Goal: Task Accomplishment & Management: Manage account settings

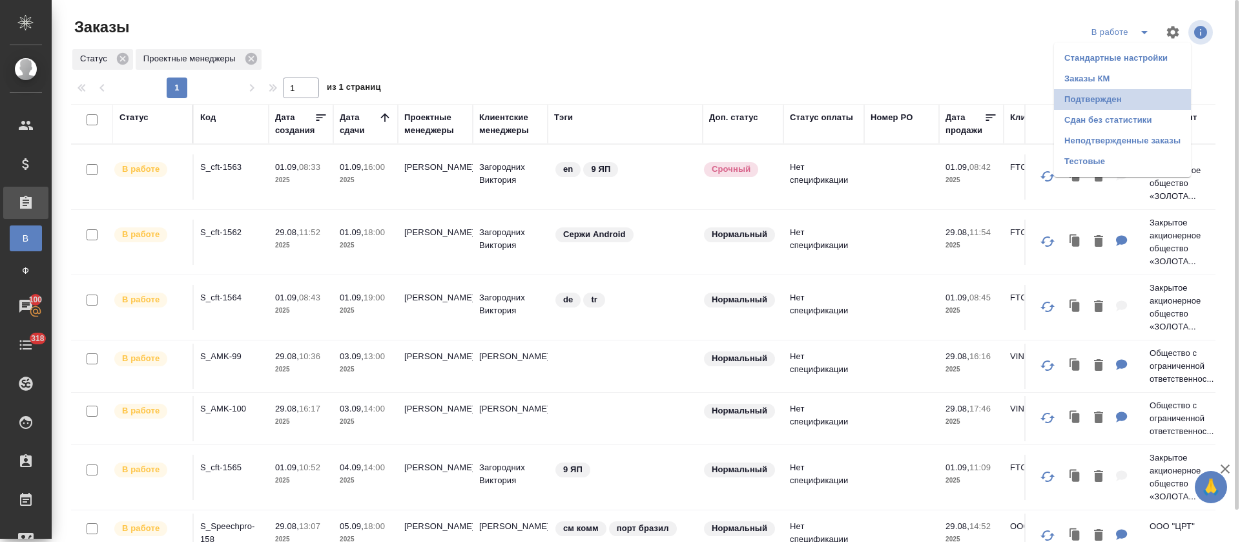
click at [1116, 107] on li "Подтвержден" at bounding box center [1122, 99] width 137 height 21
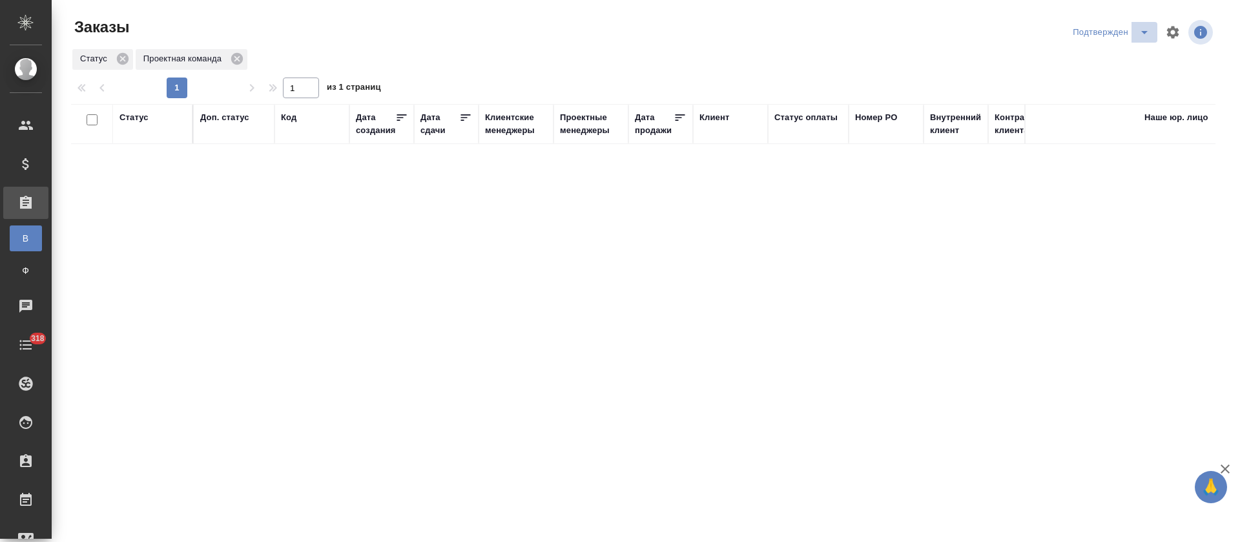
click at [1145, 36] on icon "split button" at bounding box center [1143, 32] width 15 height 15
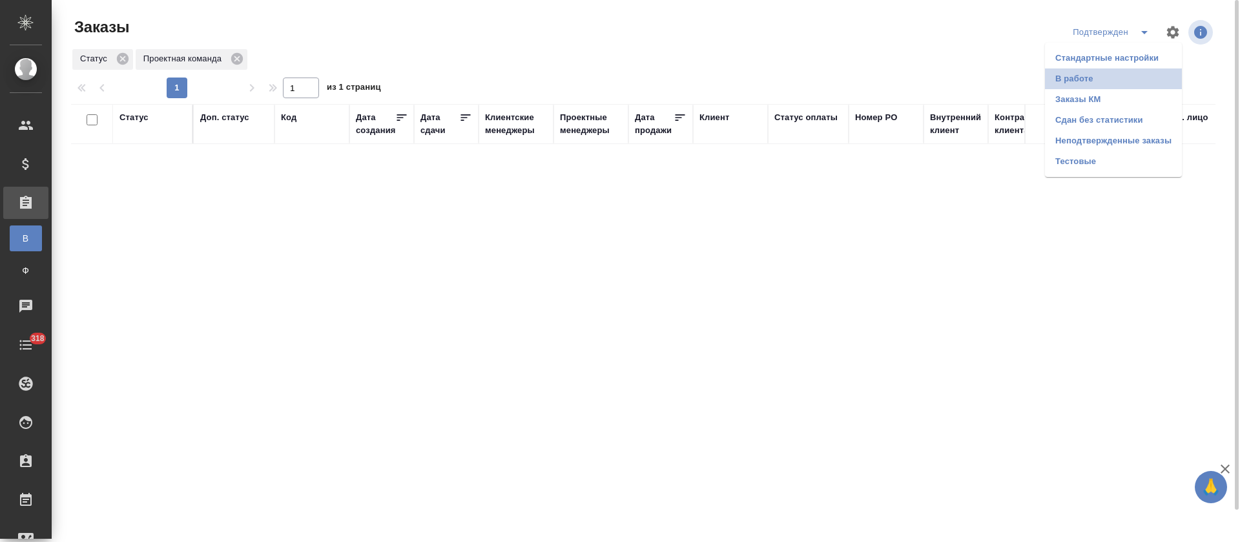
click at [1127, 87] on li "В работе" at bounding box center [1113, 78] width 137 height 21
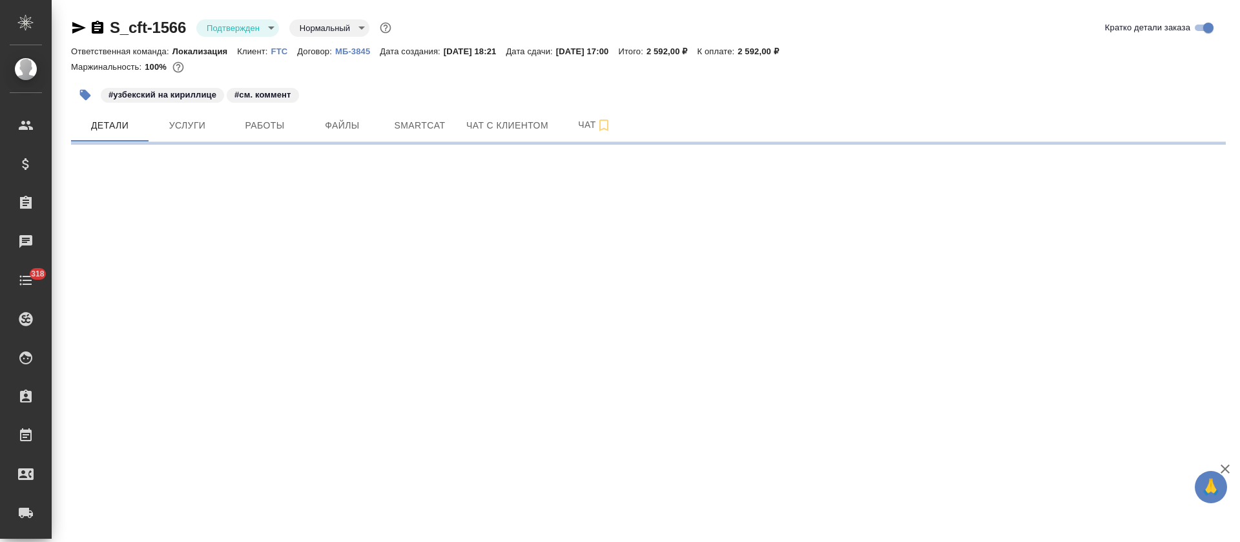
select select "RU"
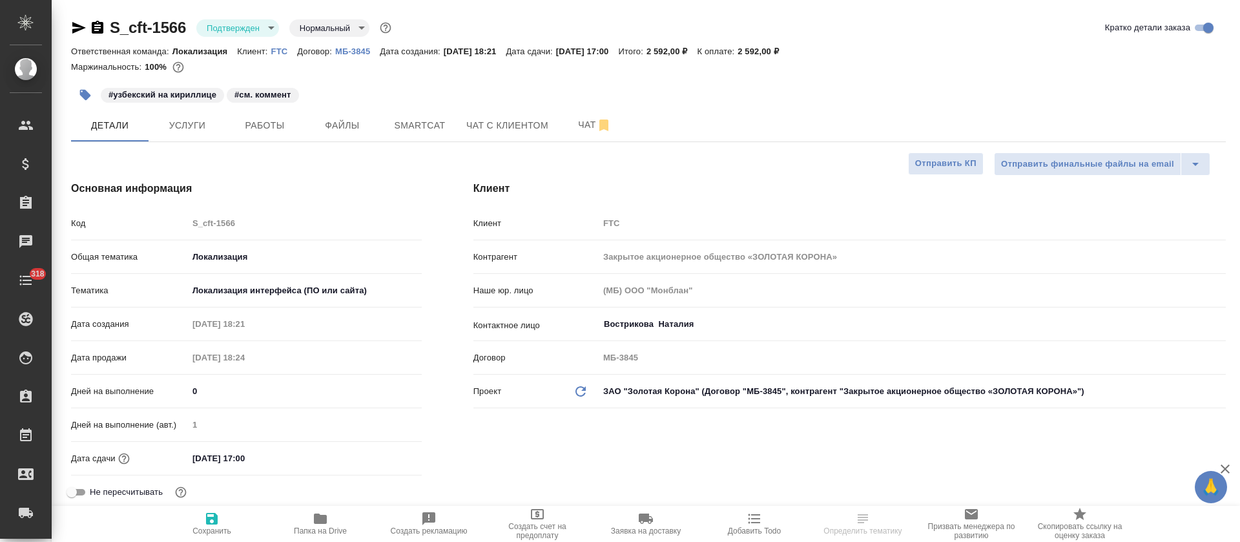
type textarea "x"
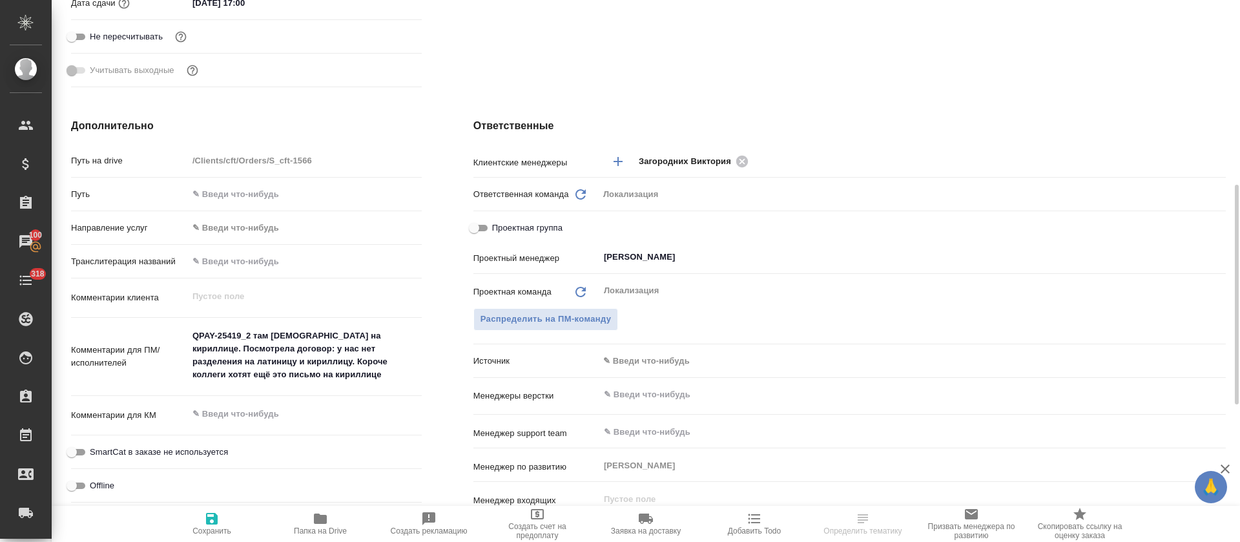
scroll to position [456, 0]
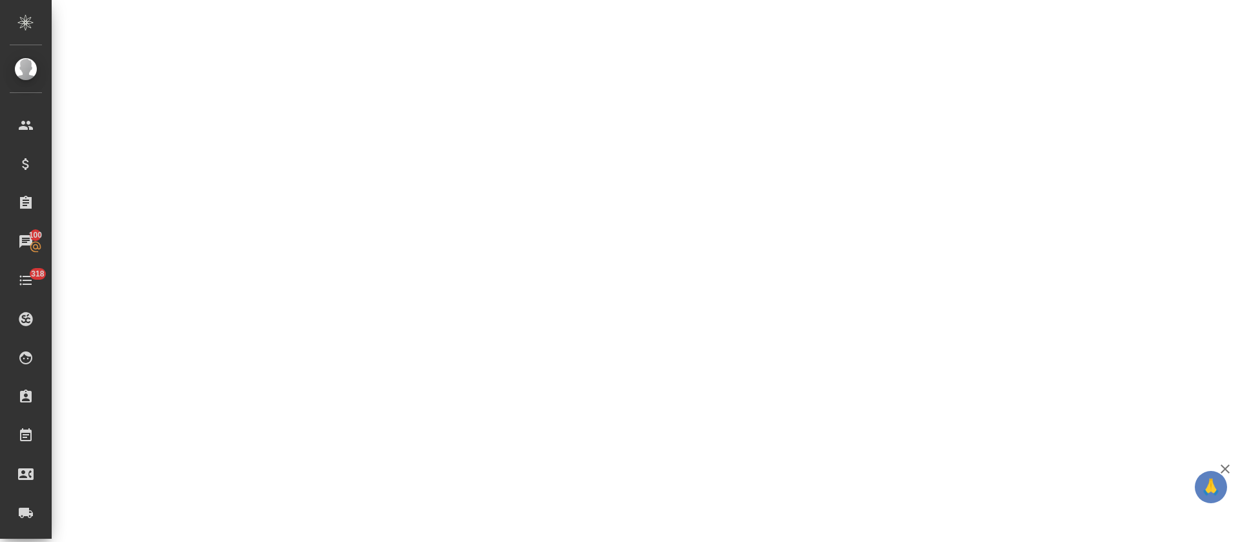
select select "RU"
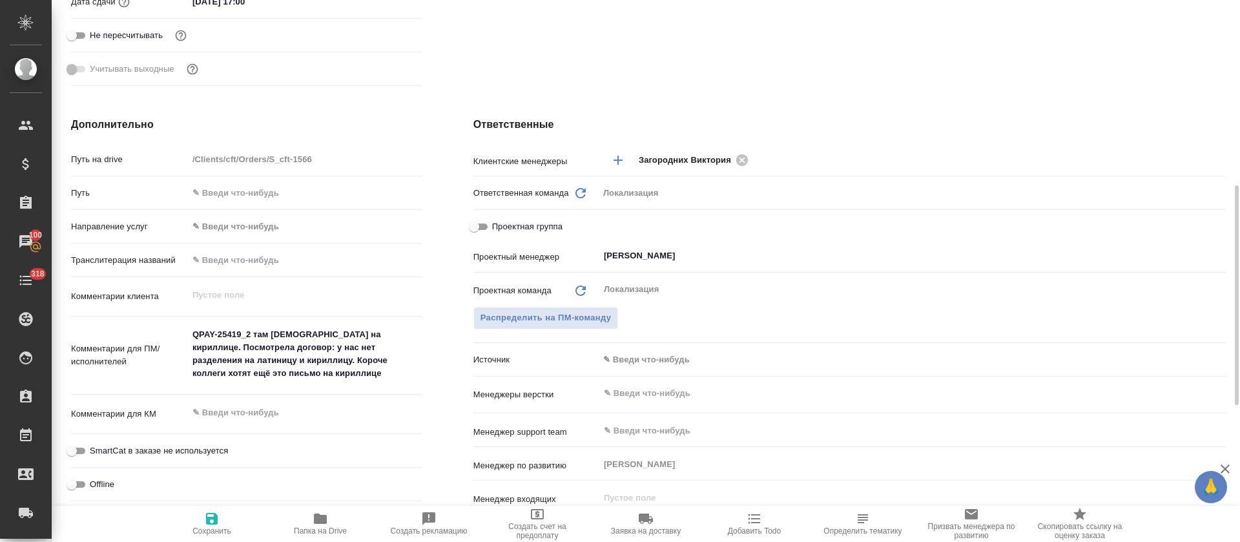
type textarea "x"
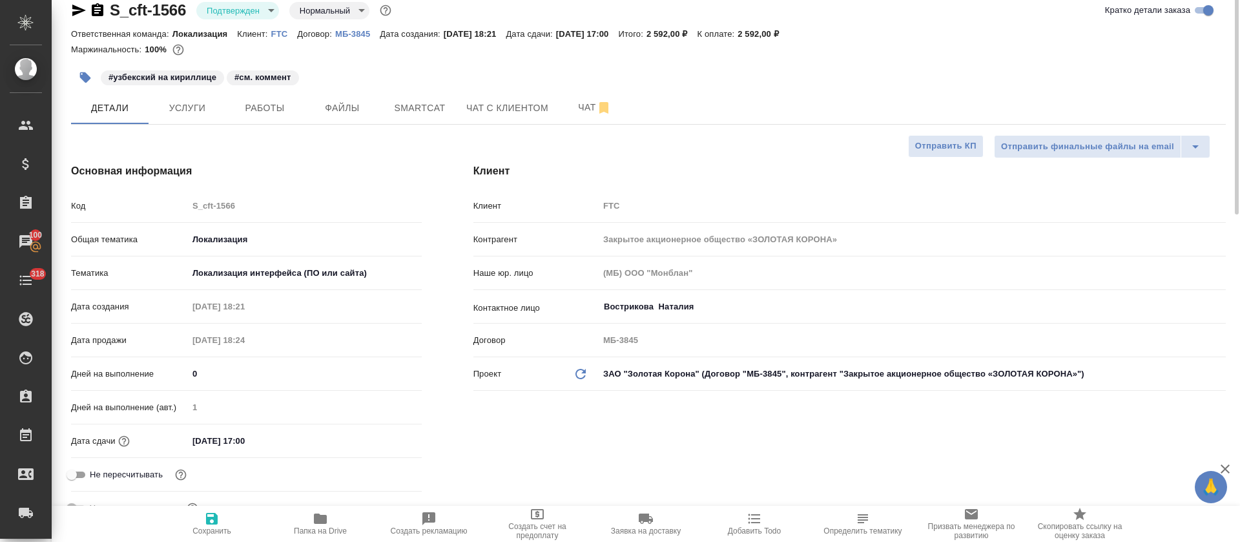
scroll to position [0, 0]
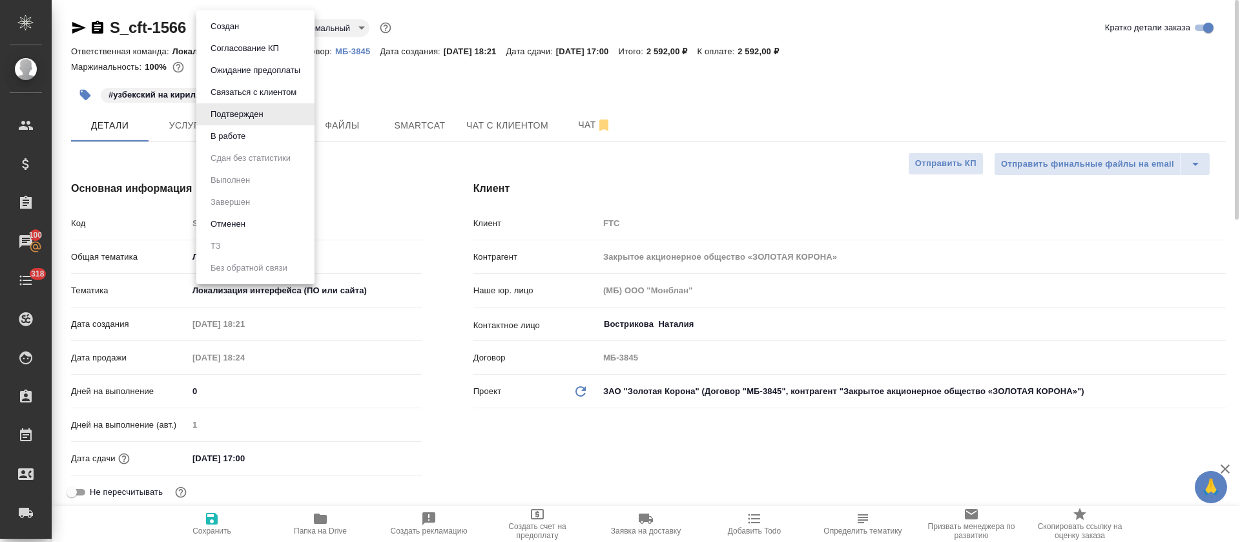
click at [264, 27] on body "🙏 .cls-1 fill:#fff; AWATERA Tretyakova Olga Клиенты Спецификации Заказы 100 Чат…" at bounding box center [620, 271] width 1240 height 542
click at [251, 137] on li "В работе" at bounding box center [255, 136] width 118 height 22
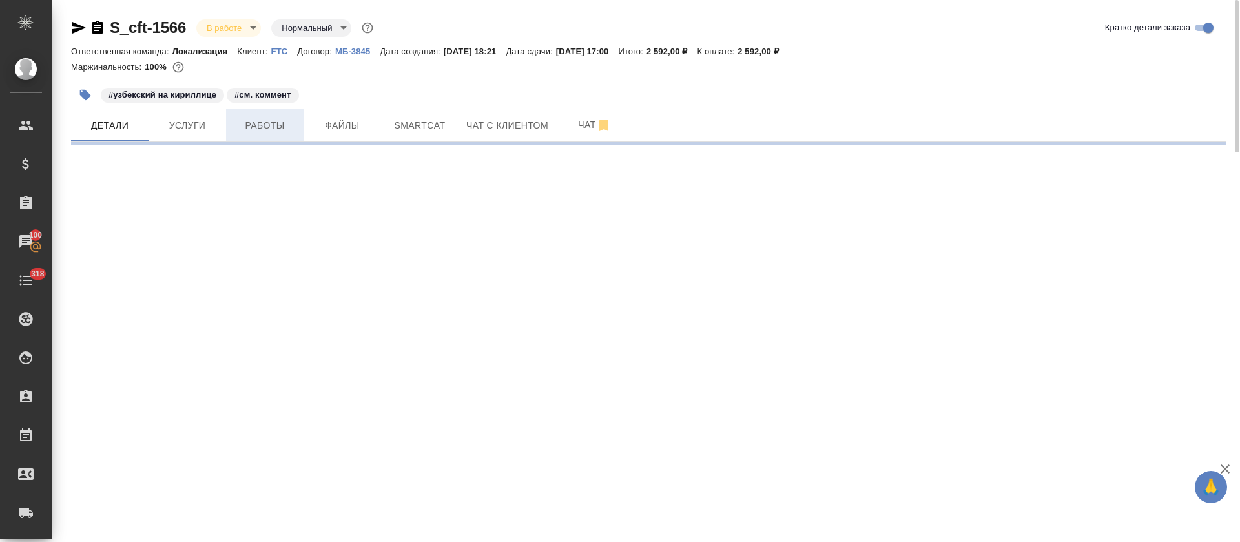
select select "RU"
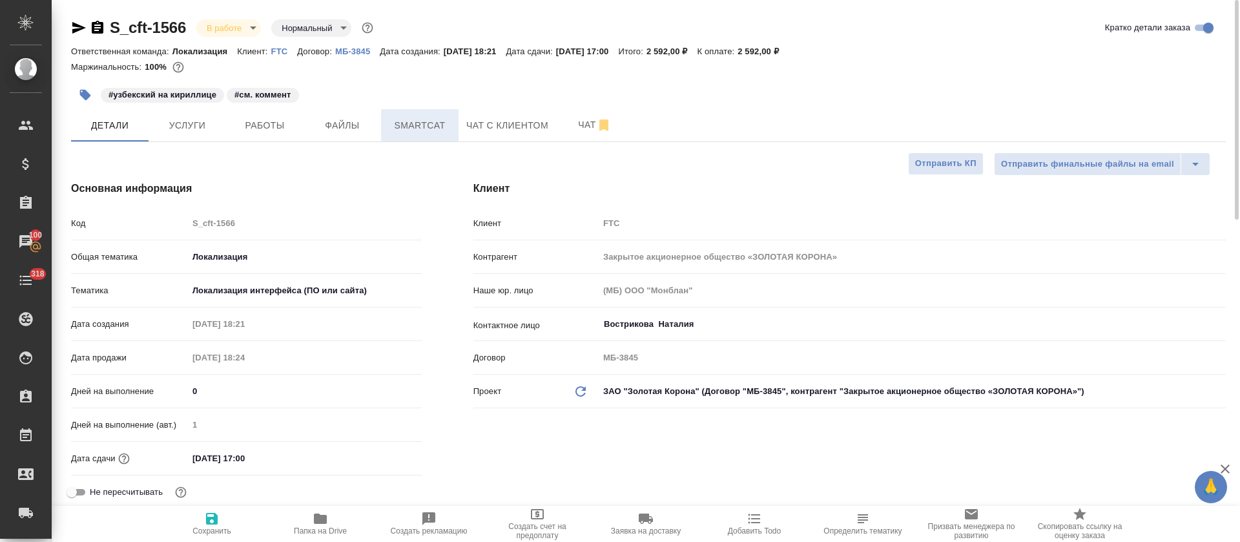
type textarea "x"
click at [392, 122] on span "Smartcat" at bounding box center [420, 126] width 62 height 16
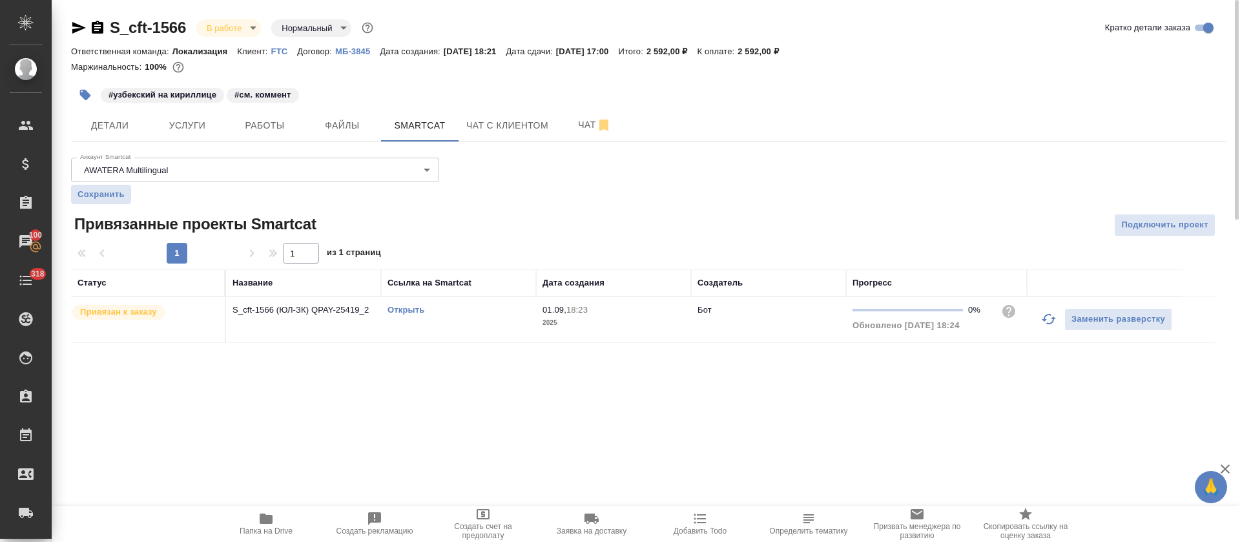
click at [414, 313] on link "Открыть" at bounding box center [405, 310] width 37 height 10
click at [267, 118] on span "Работы" at bounding box center [265, 126] width 62 height 16
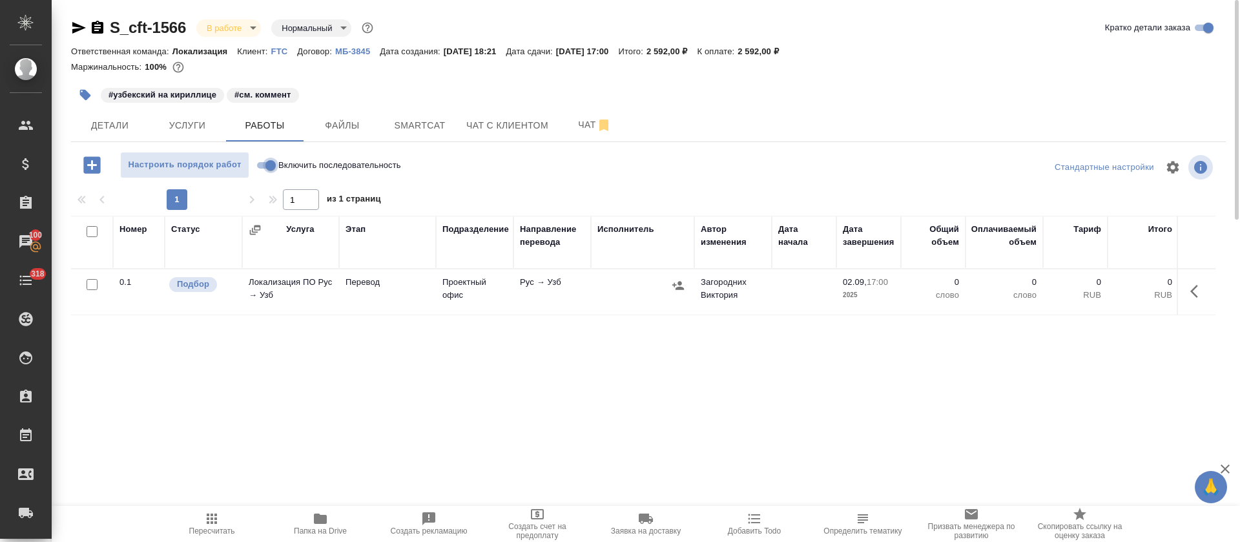
click at [272, 164] on input "Включить последовательность" at bounding box center [270, 165] width 46 height 15
checkbox input "true"
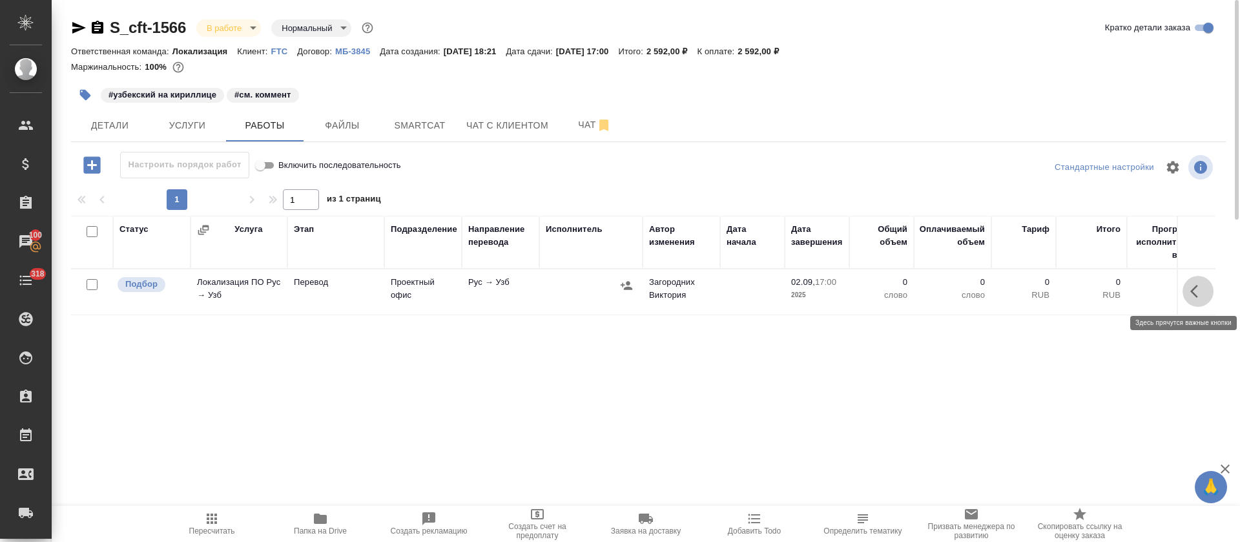
click at [1211, 291] on button "button" at bounding box center [1197, 291] width 31 height 31
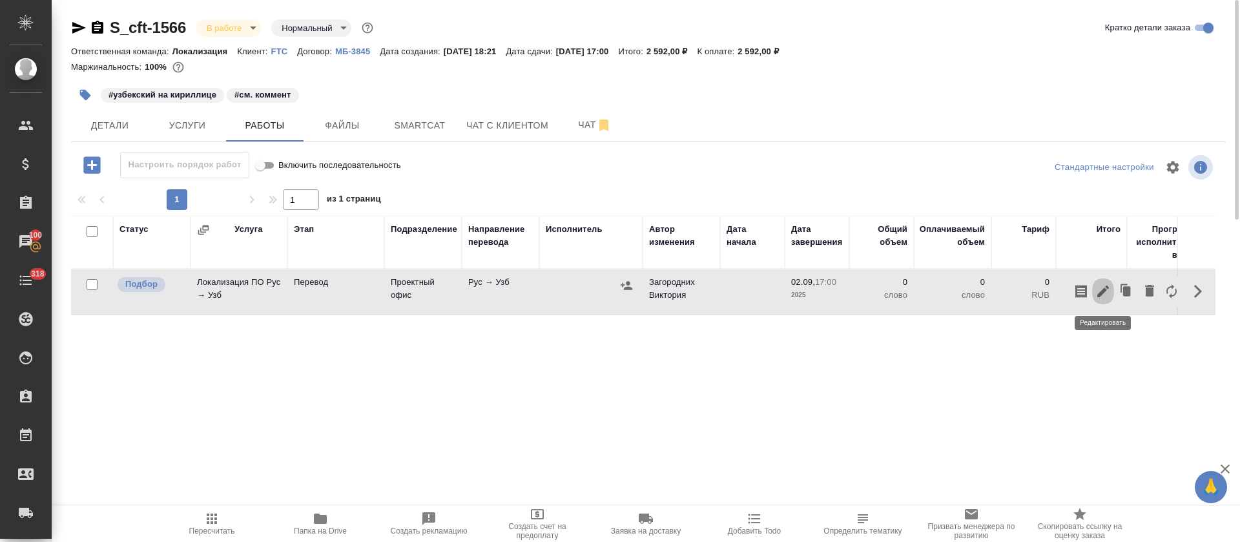
click at [1102, 292] on icon "button" at bounding box center [1103, 291] width 12 height 12
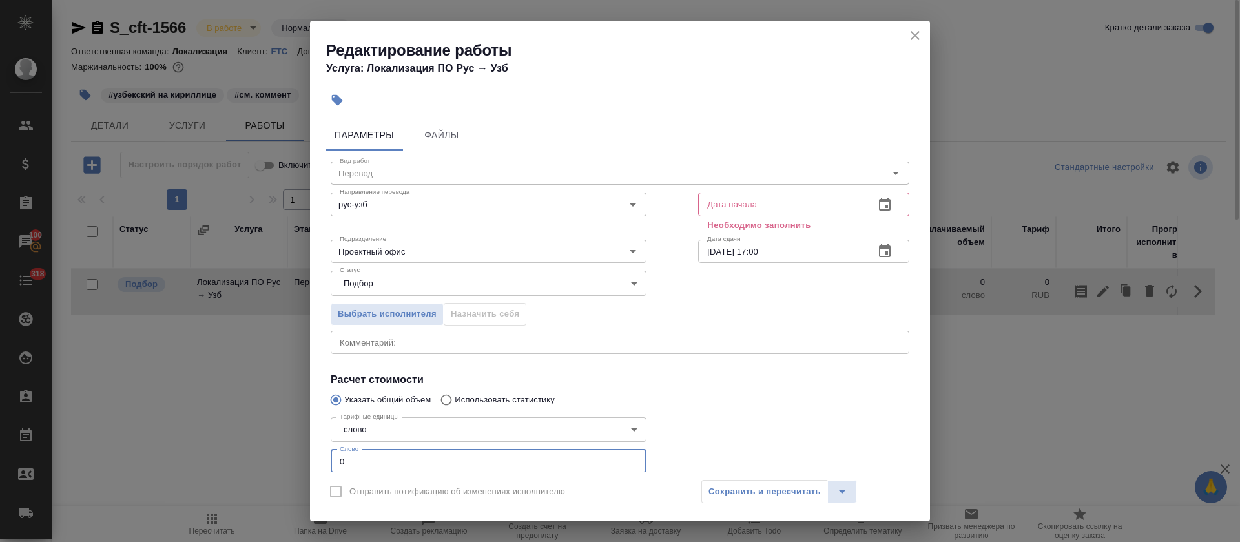
click at [331, 458] on input "0" at bounding box center [489, 460] width 316 height 23
type input "360"
click at [879, 201] on icon "button" at bounding box center [885, 204] width 12 height 13
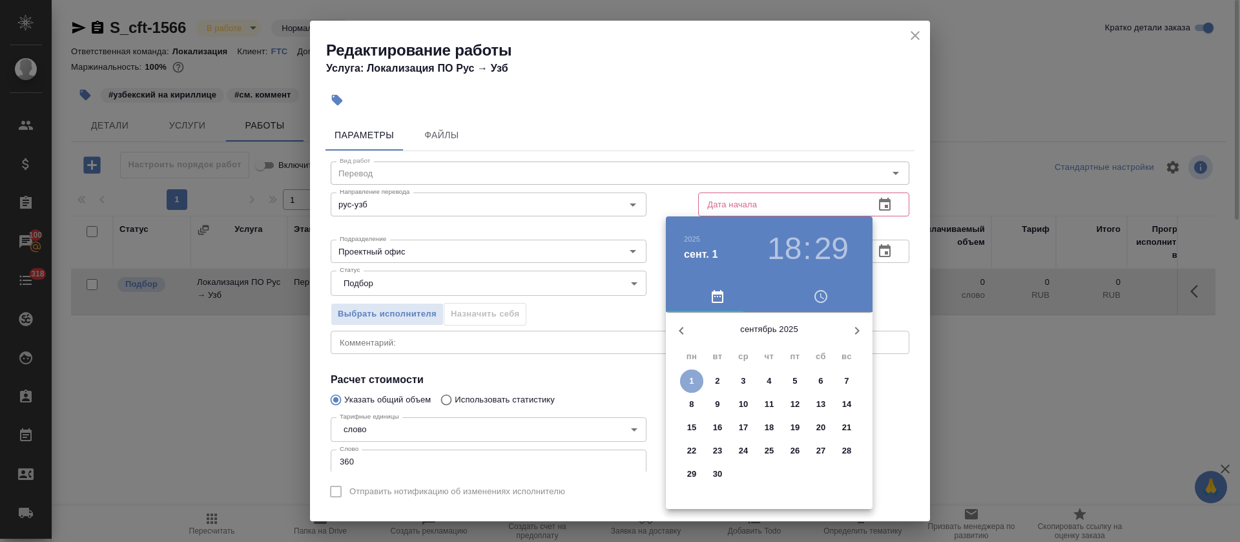
click at [693, 380] on p "1" at bounding box center [691, 380] width 5 height 13
type input "01.09.2025 18:29"
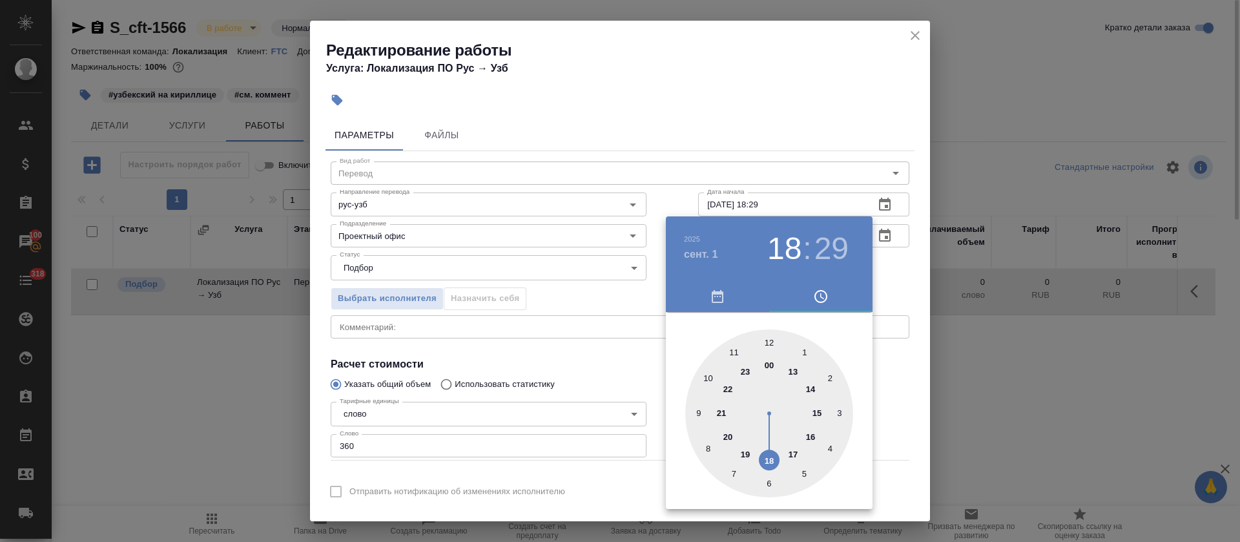
click at [596, 384] on div at bounding box center [620, 271] width 1240 height 542
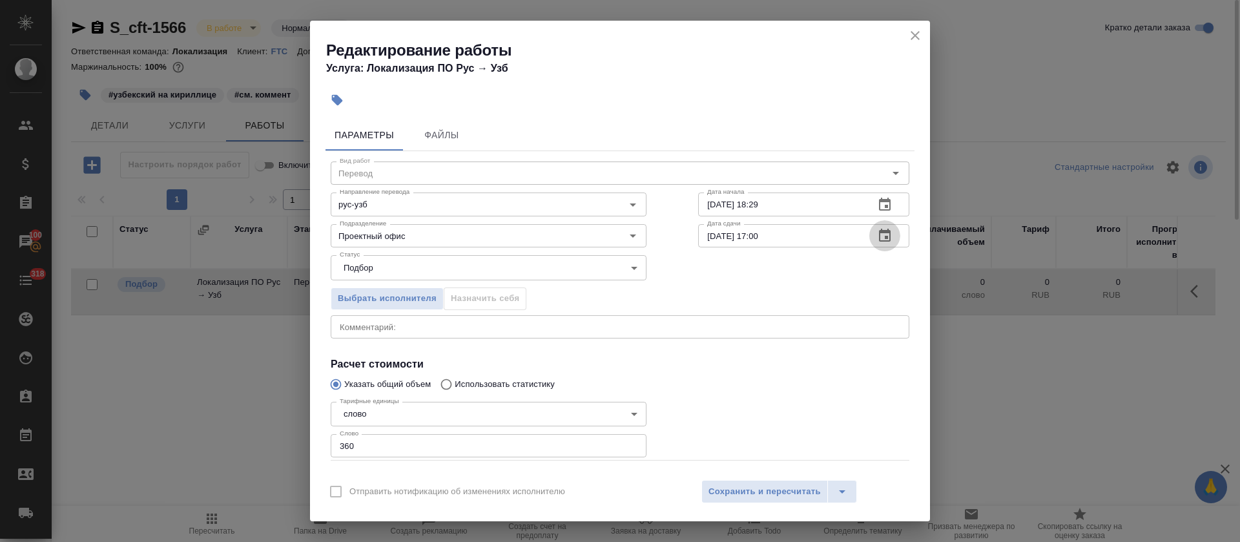
click at [877, 231] on icon "button" at bounding box center [884, 235] width 15 height 15
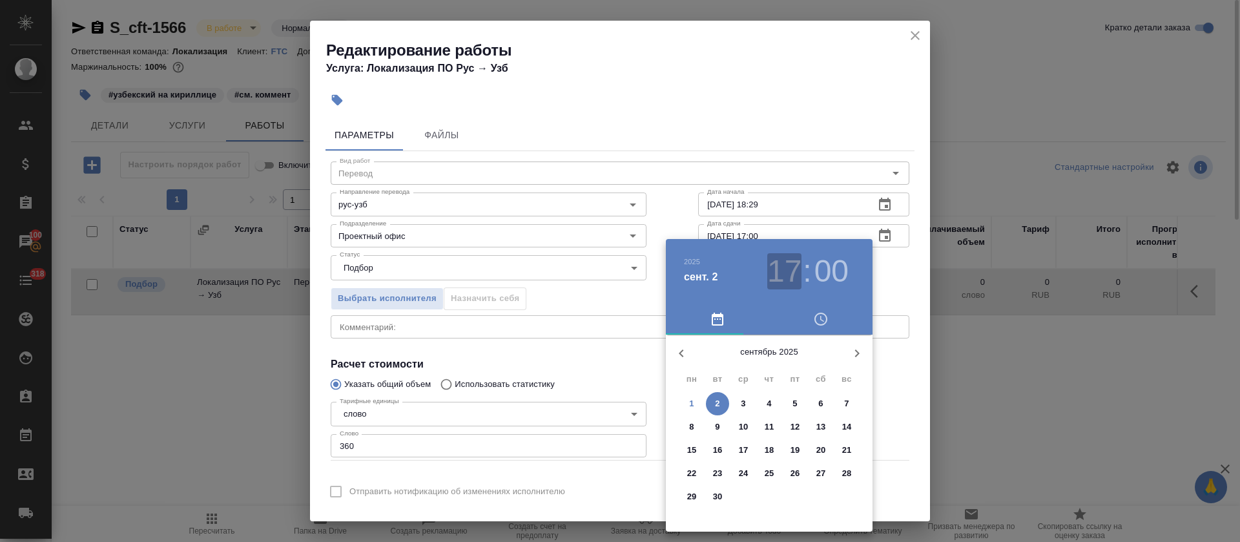
click at [783, 284] on h3 "17" at bounding box center [784, 271] width 34 height 36
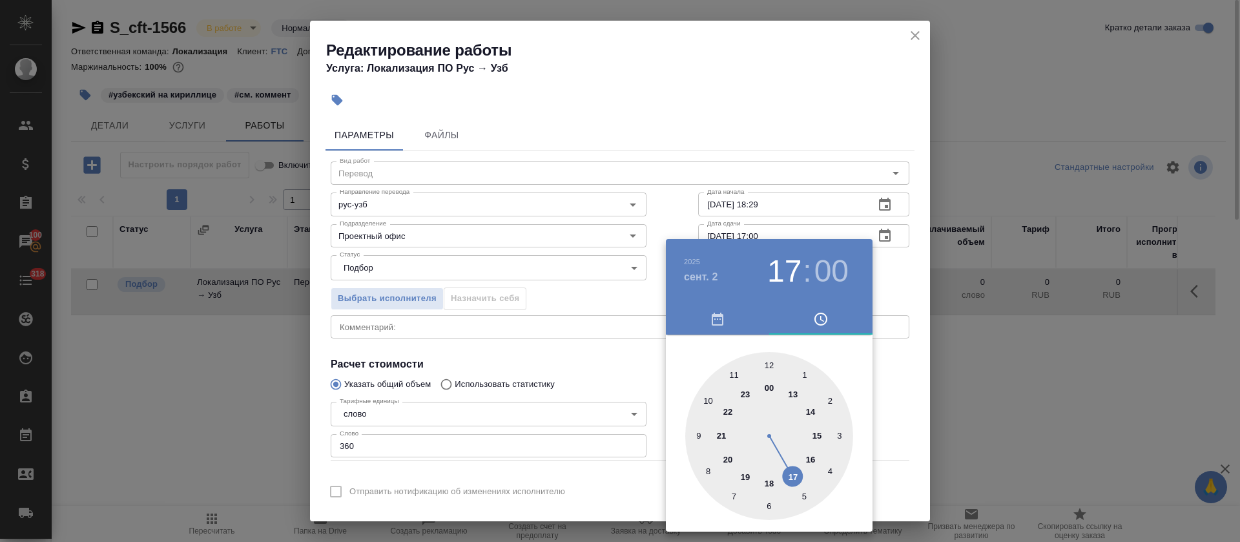
click at [817, 433] on div at bounding box center [769, 436] width 168 height 168
type input "02.09.2025 15:00"
click at [586, 382] on div at bounding box center [620, 271] width 1240 height 542
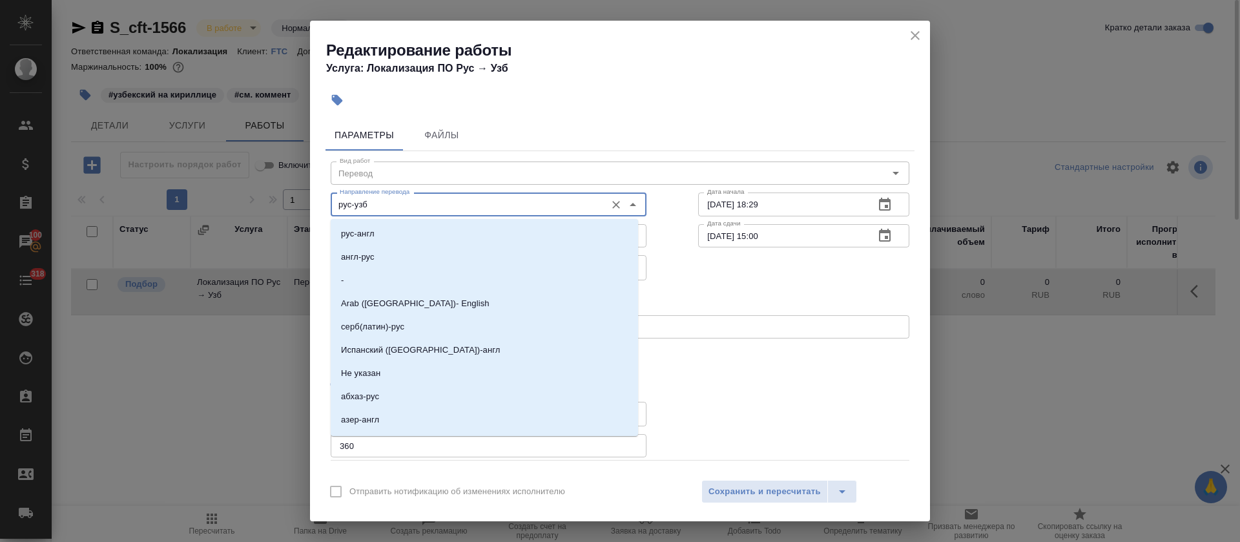
click at [467, 209] on input "рус-узб" at bounding box center [466, 203] width 265 height 15
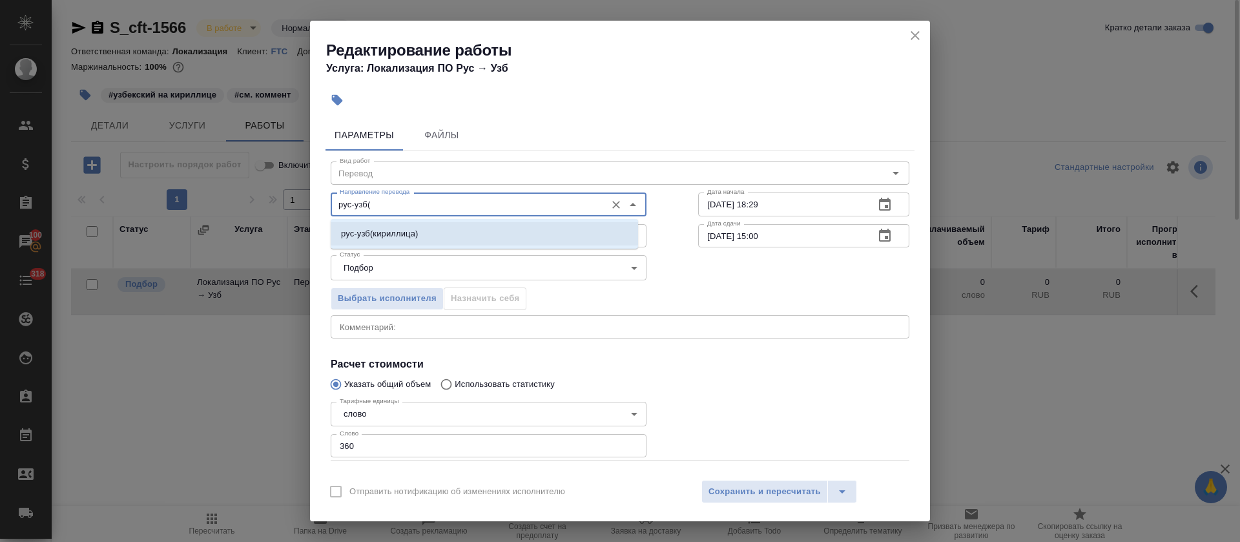
click at [480, 223] on li "рус-узб(кириллица)" at bounding box center [484, 233] width 307 height 23
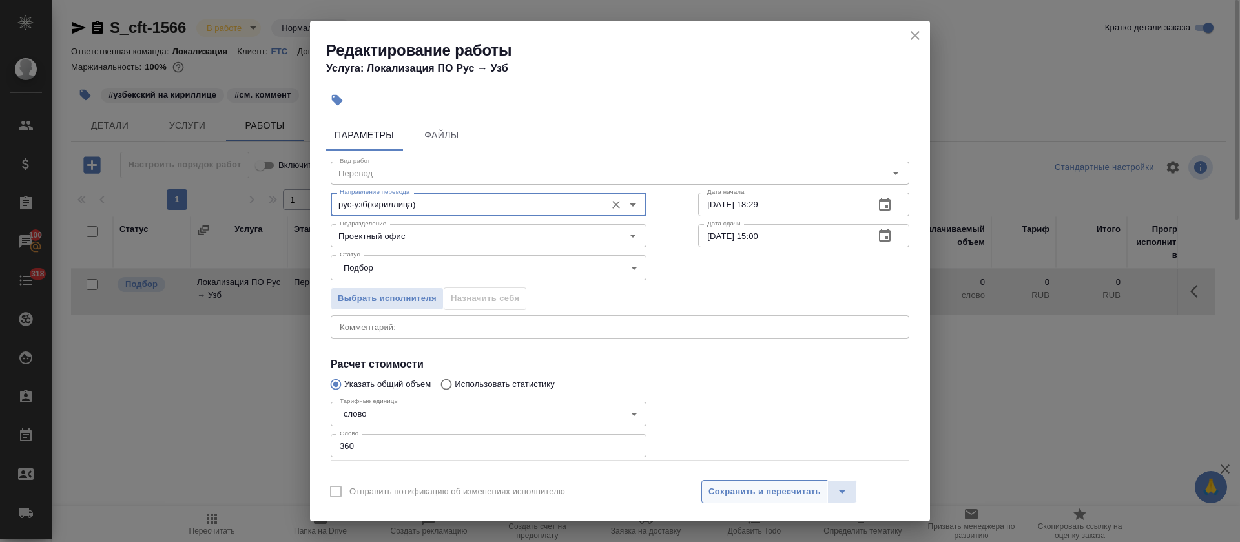
type input "рус-узб(кириллица)"
click at [746, 482] on button "Сохранить и пересчитать" at bounding box center [764, 491] width 127 height 23
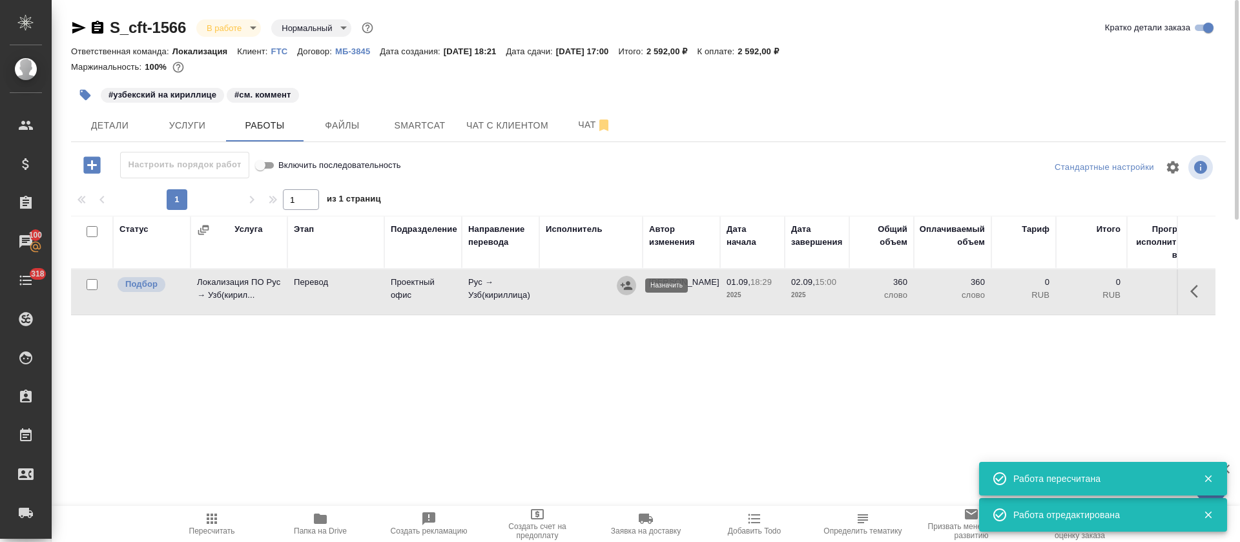
click at [627, 290] on icon "button" at bounding box center [626, 285] width 13 height 13
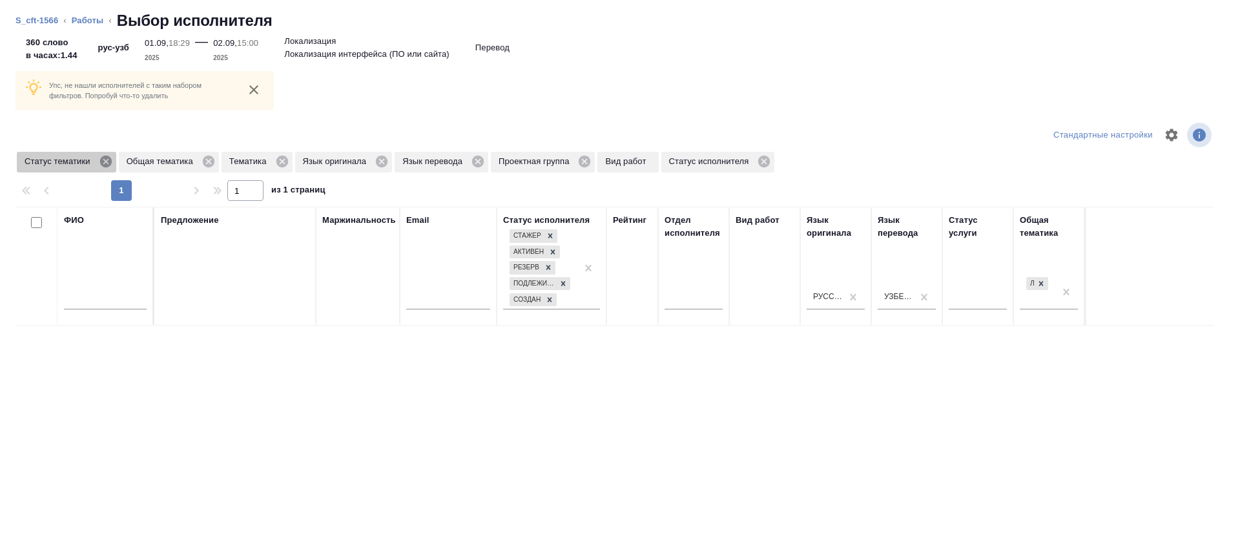
click at [101, 166] on icon at bounding box center [106, 161] width 14 height 14
click at [77, 166] on icon at bounding box center [78, 162] width 12 height 12
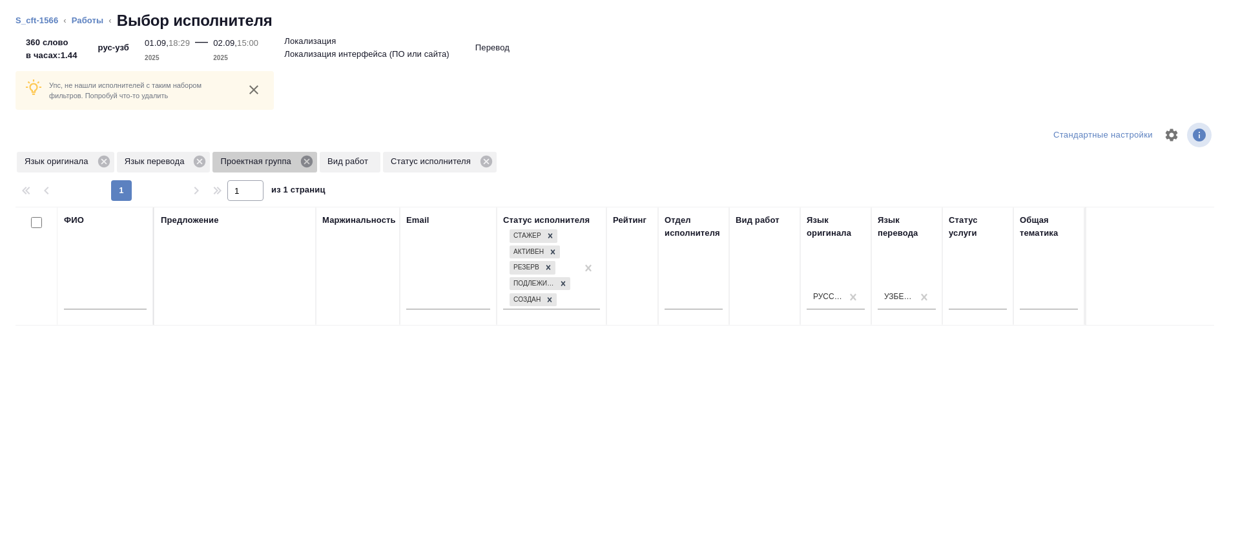
click at [308, 162] on icon at bounding box center [307, 161] width 14 height 14
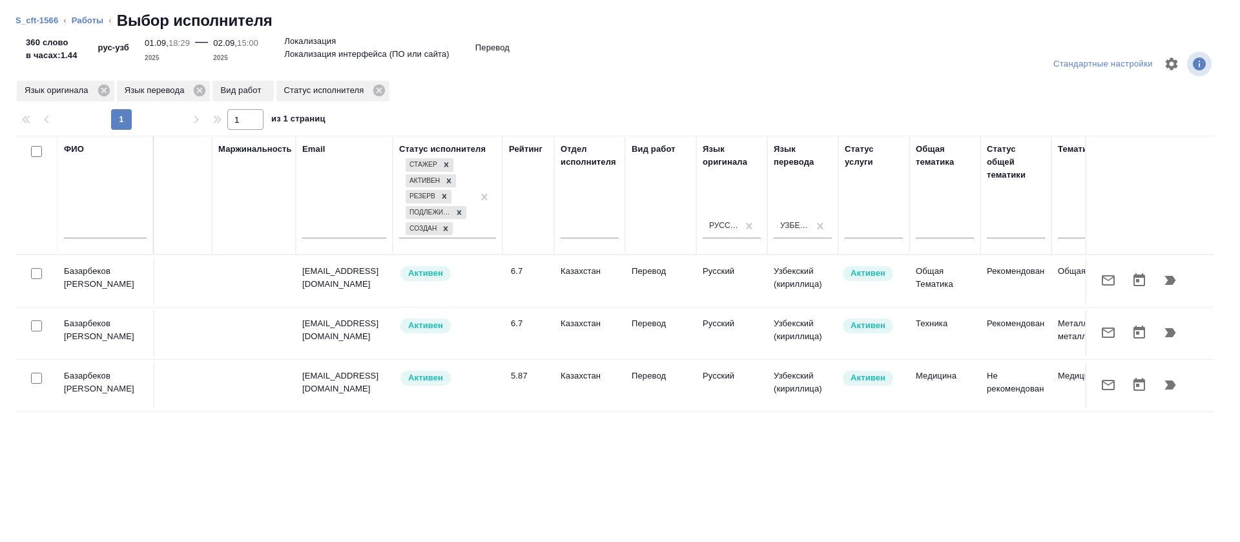
scroll to position [0, 87]
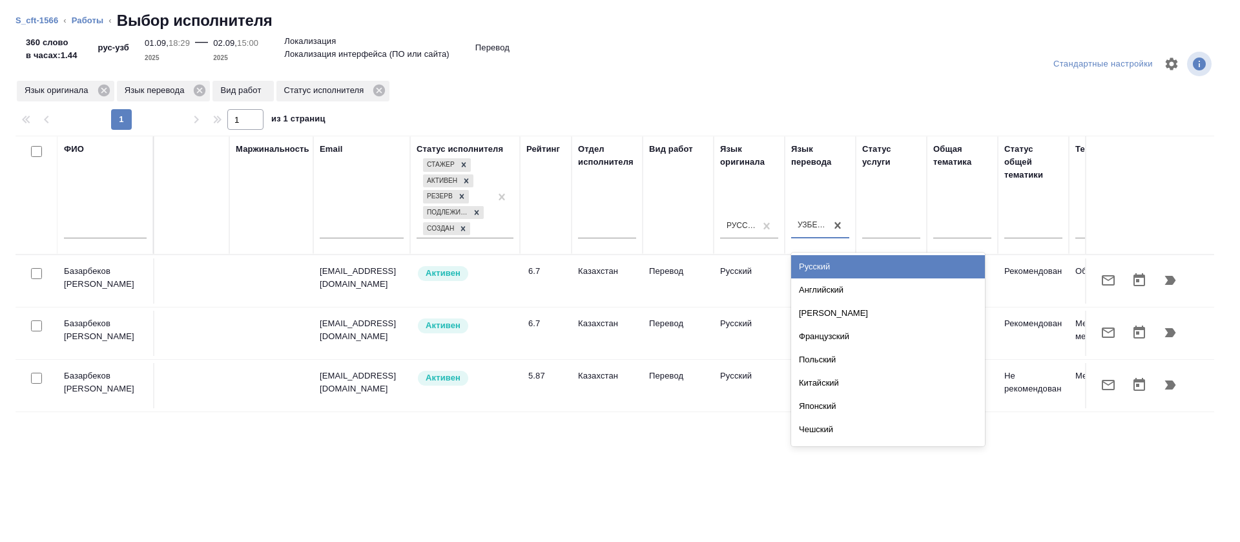
click at [805, 220] on div "Узбекский (кириллица)" at bounding box center [812, 225] width 30 height 11
type input "узб"
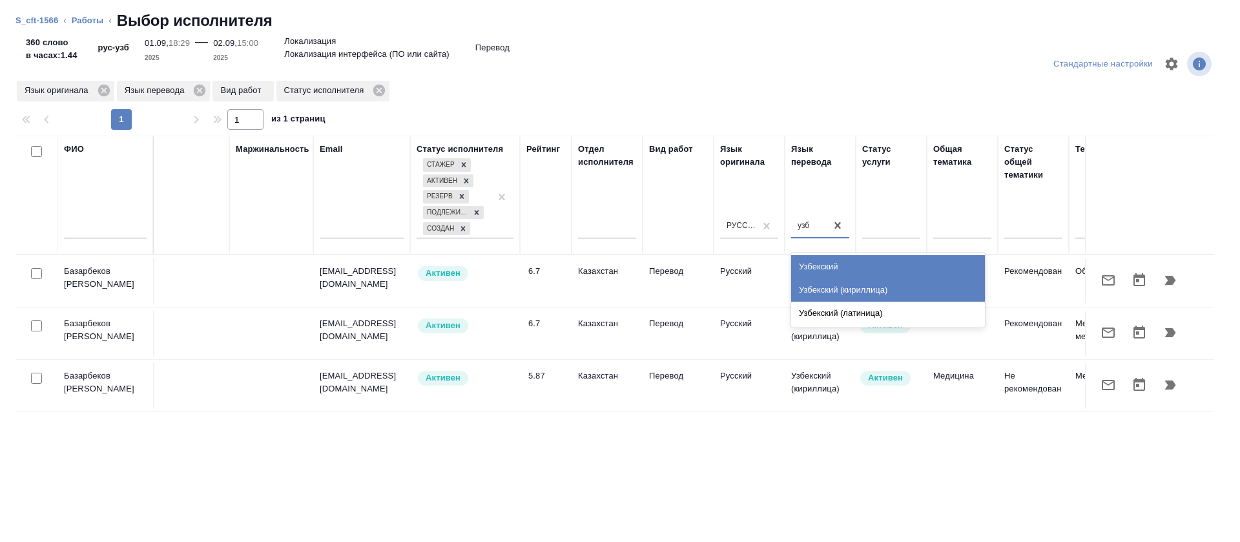
click at [833, 264] on div "Узбекский" at bounding box center [888, 266] width 194 height 23
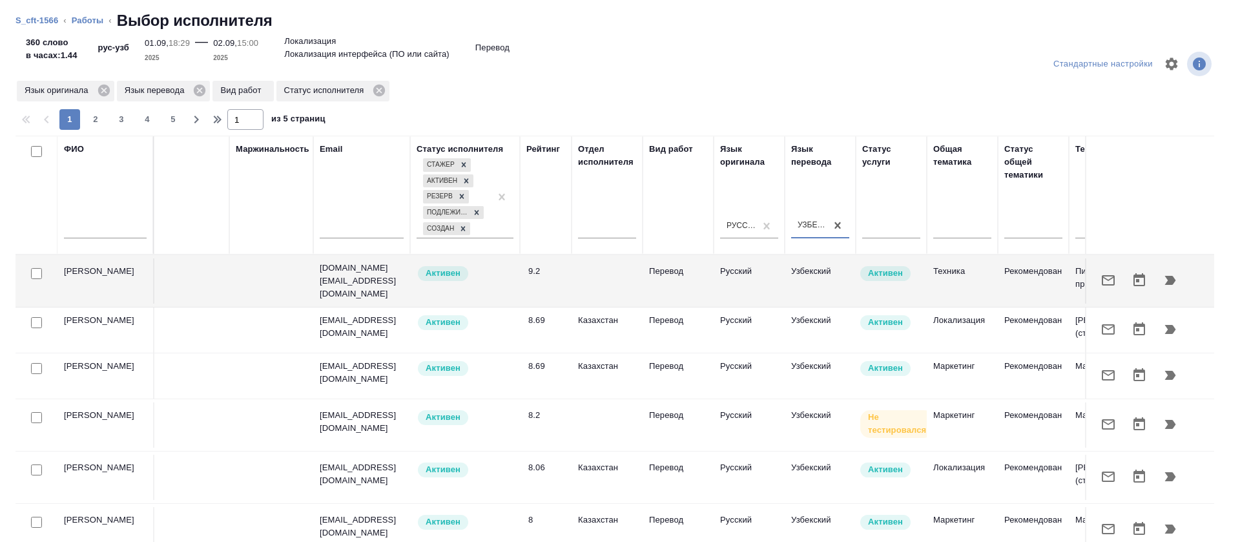
scroll to position [83, 87]
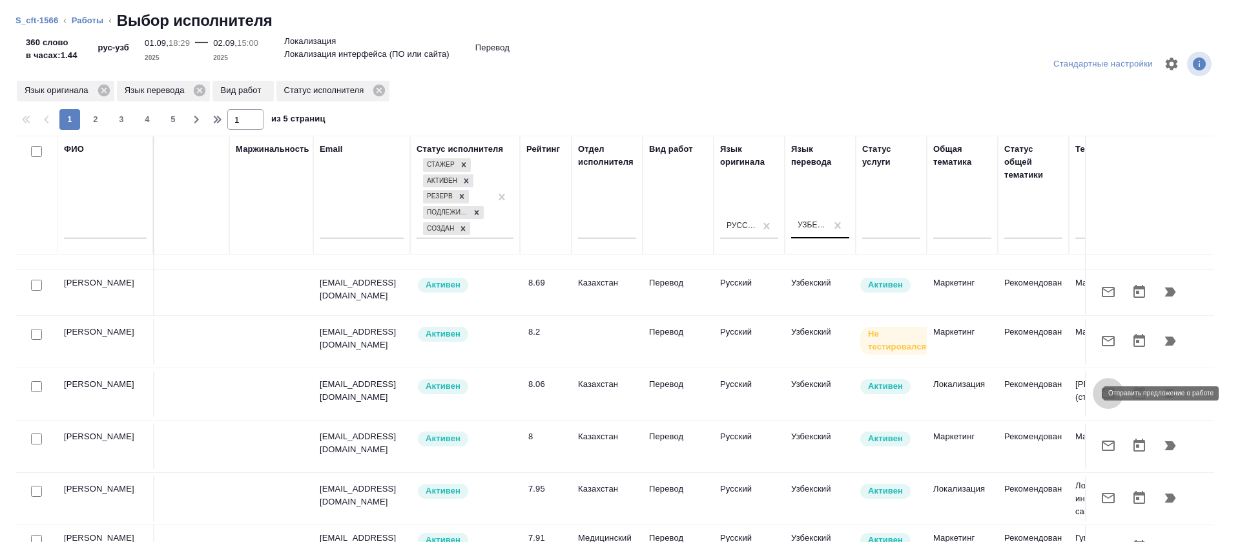
click at [1092, 396] on button "button" at bounding box center [1107, 393] width 31 height 31
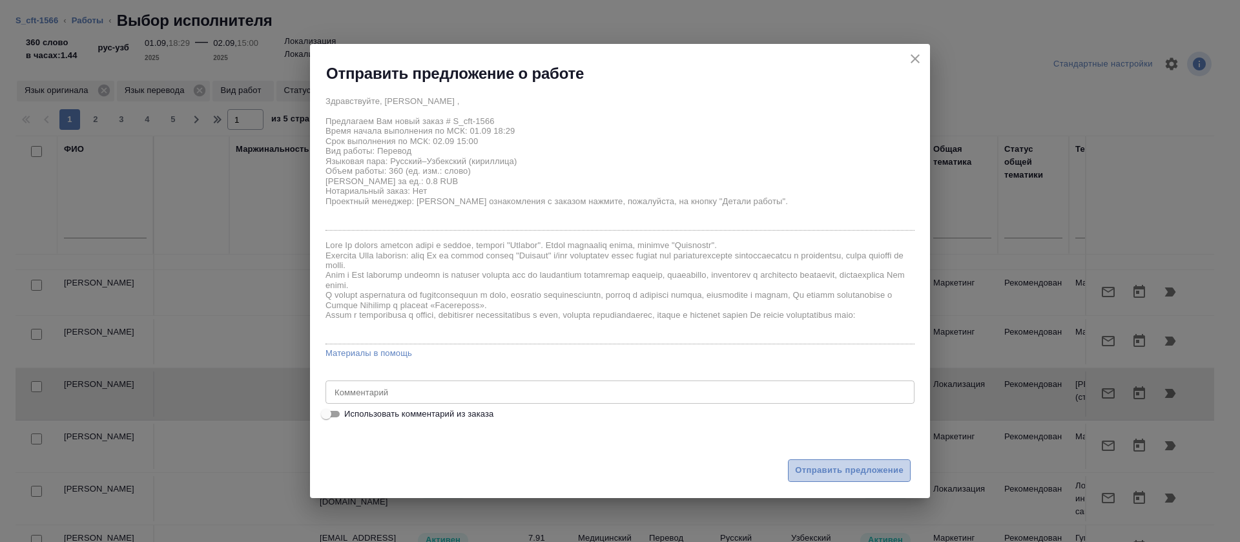
click at [817, 476] on span "Отправить предложение" at bounding box center [849, 470] width 108 height 15
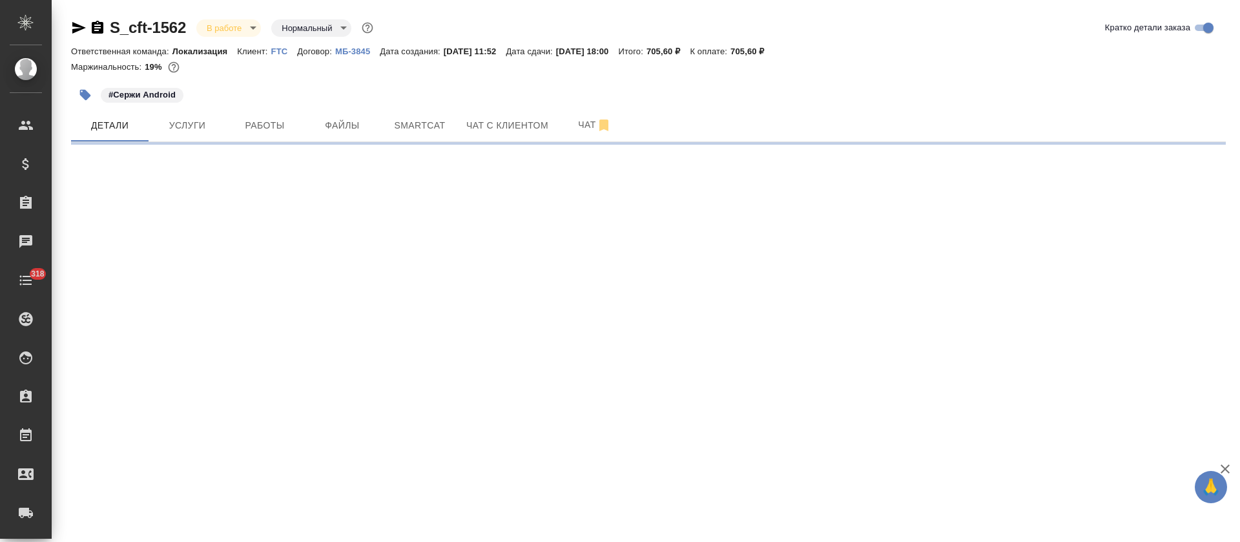
select select "RU"
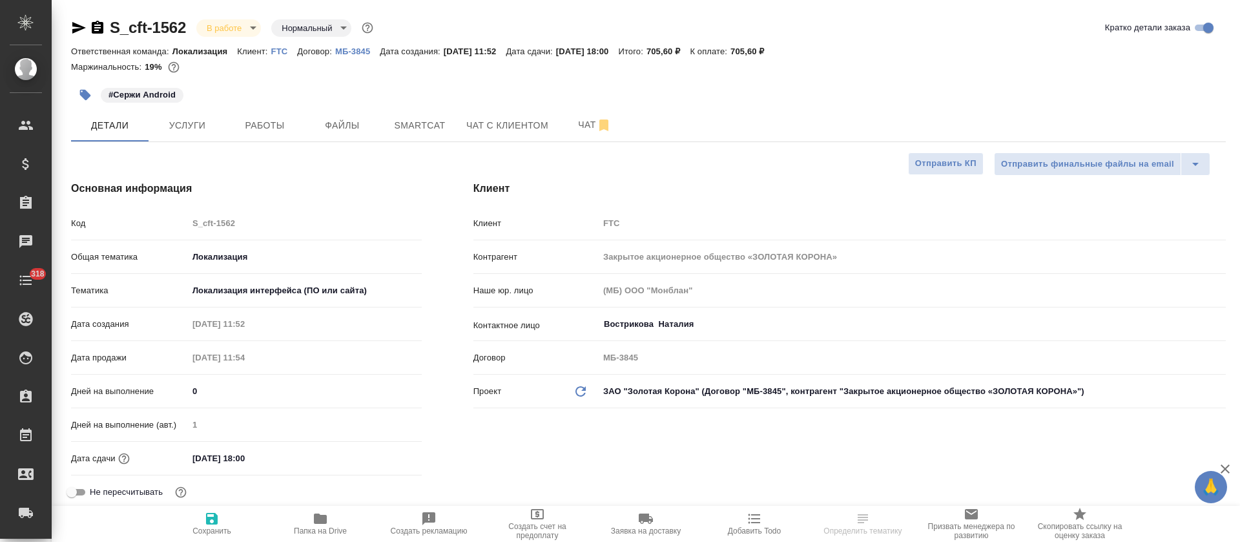
type textarea "x"
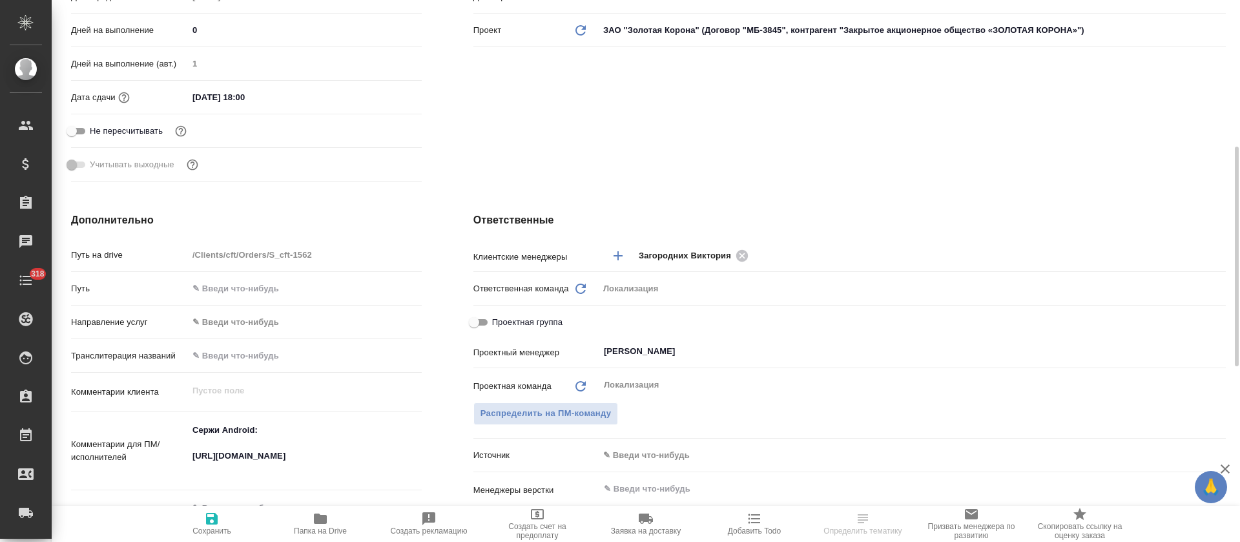
scroll to position [360, 0]
type textarea "x"
click at [269, 470] on textarea "Сержи Android: https://smartcat.com/projects/83fbdc97-7f3c-4db6-867b-8ebb96f778…" at bounding box center [305, 450] width 234 height 61
click at [269, 470] on textarea "Сержи Android: https://smartcat.com/projects/83fbdc97-7f3c-4db6-867b-8ebb96f778…" at bounding box center [305, 450] width 232 height 61
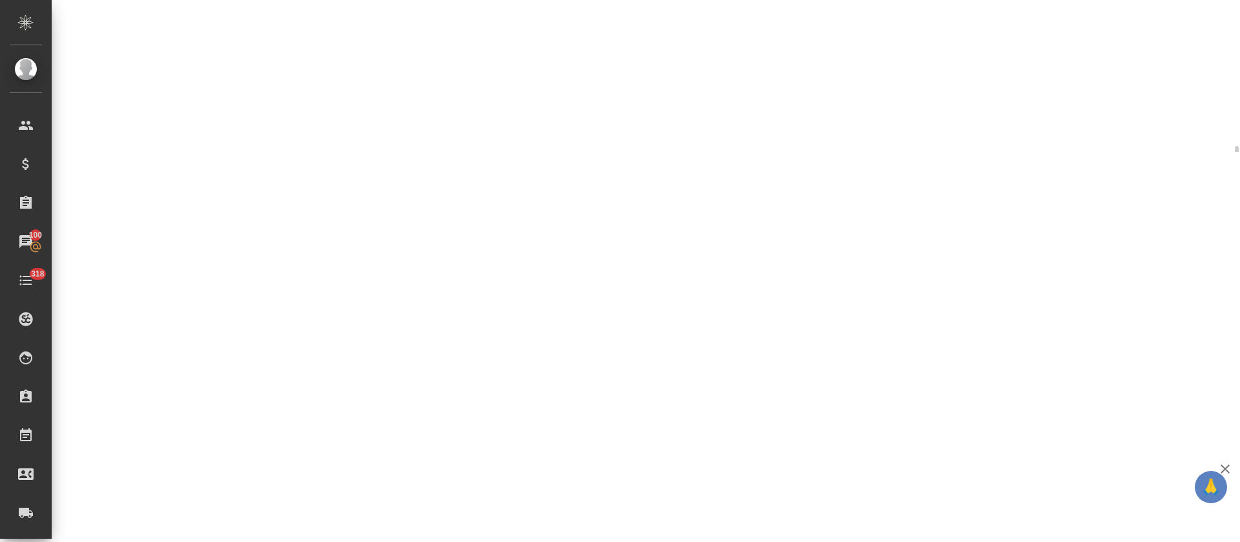
select select "RU"
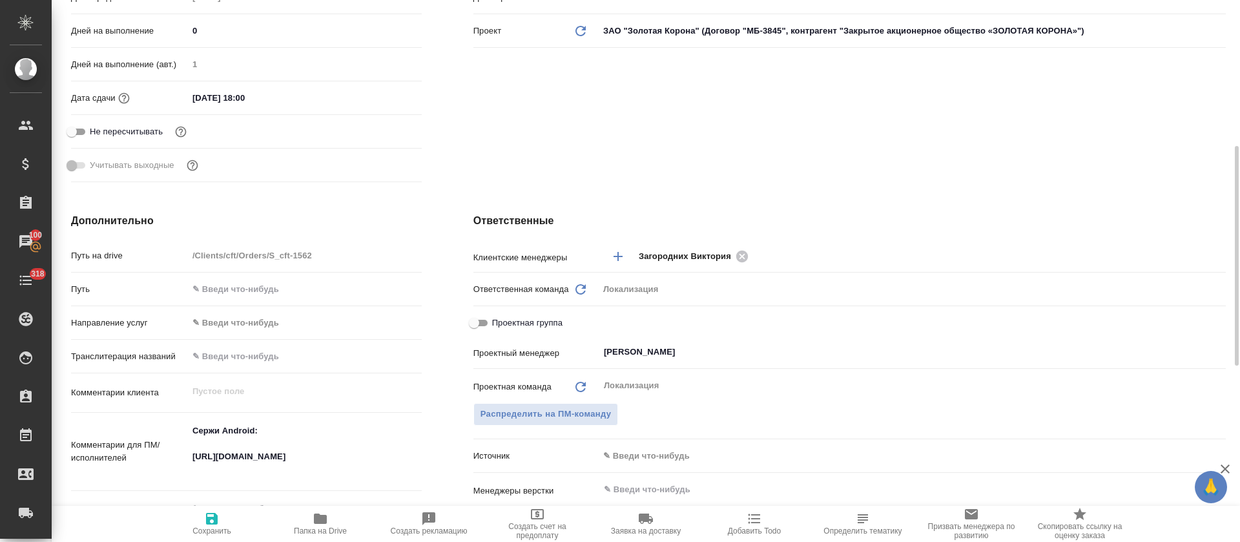
type textarea "x"
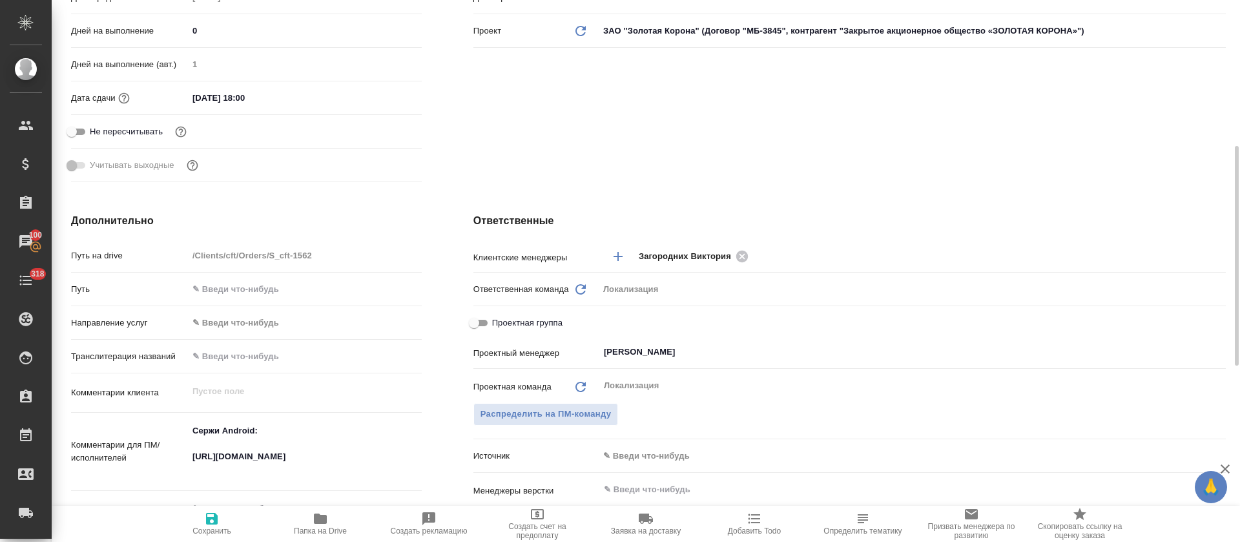
type textarea "x"
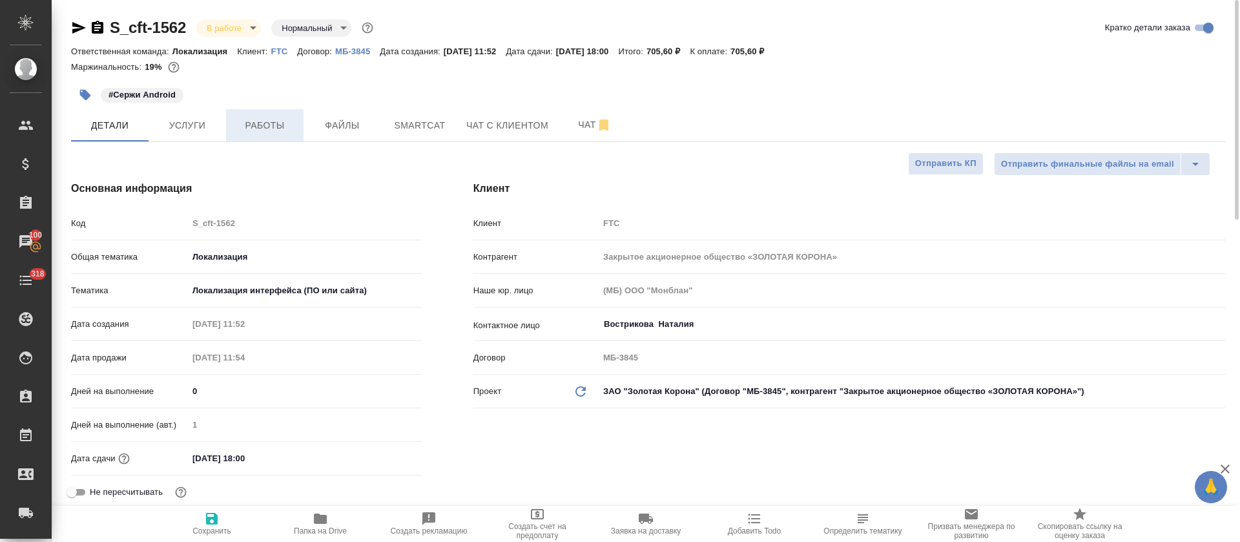
click at [275, 127] on span "Работы" at bounding box center [265, 126] width 62 height 16
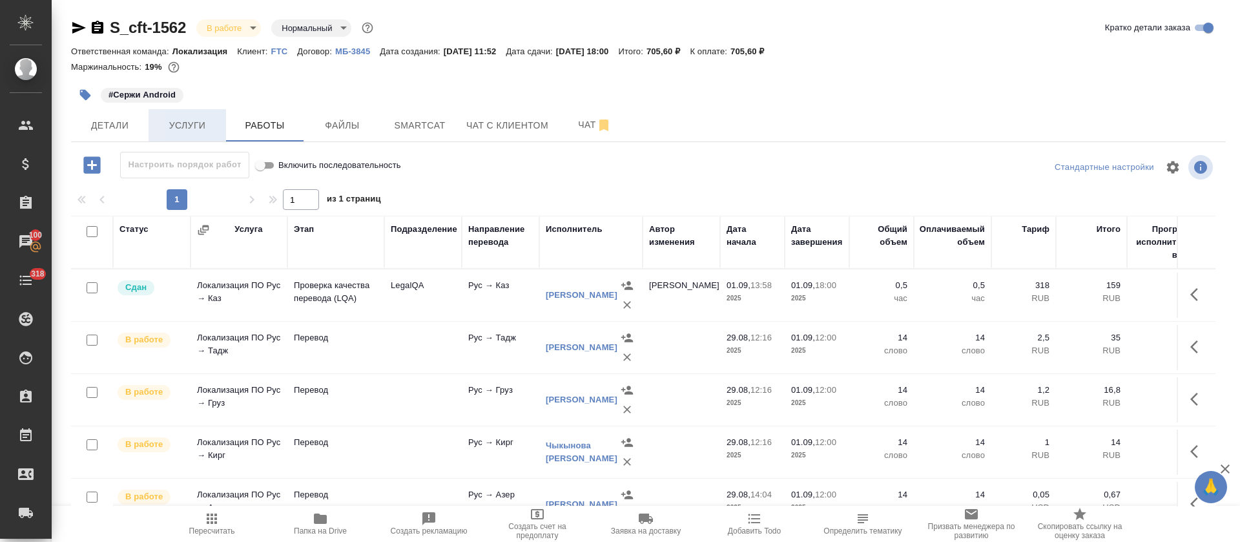
click at [195, 121] on span "Услуги" at bounding box center [187, 126] width 62 height 16
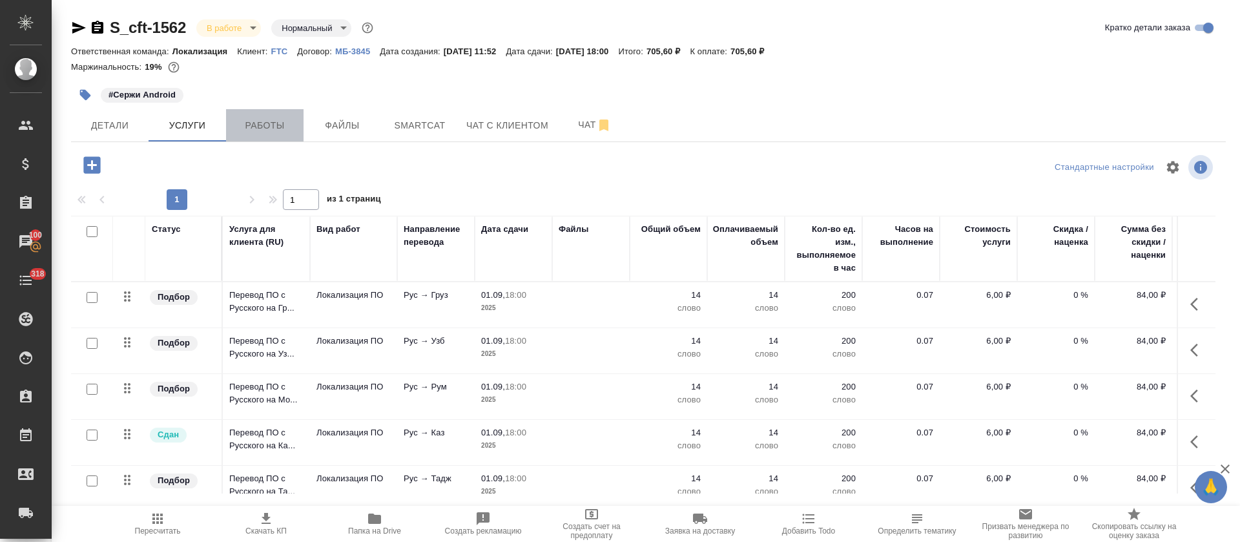
click at [262, 131] on span "Работы" at bounding box center [265, 126] width 62 height 16
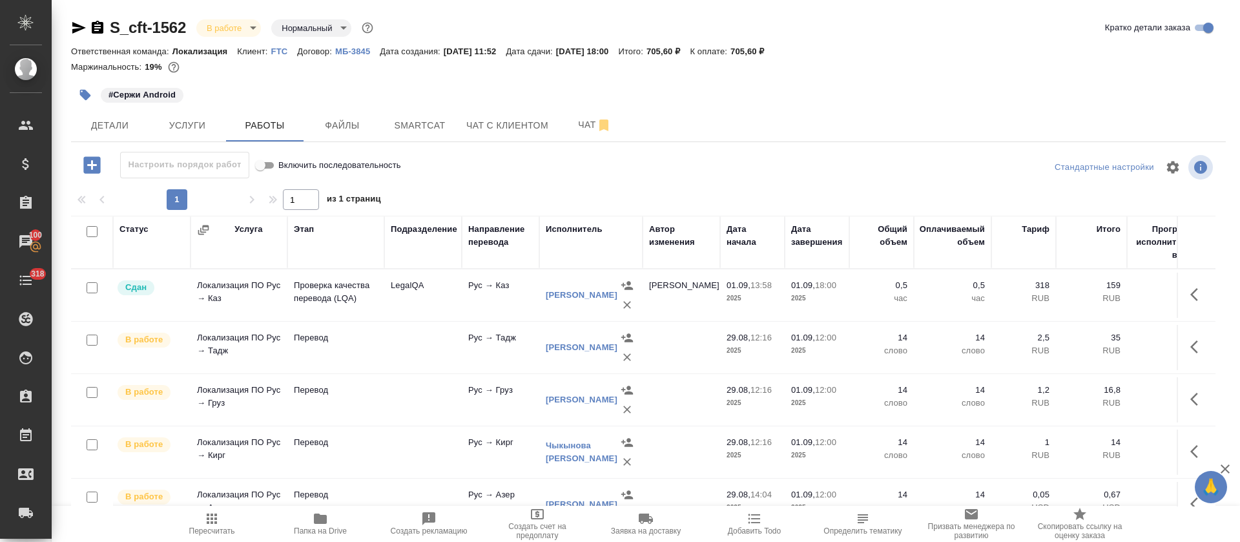
click at [87, 232] on input "checkbox" at bounding box center [92, 231] width 11 height 11
checkbox input "true"
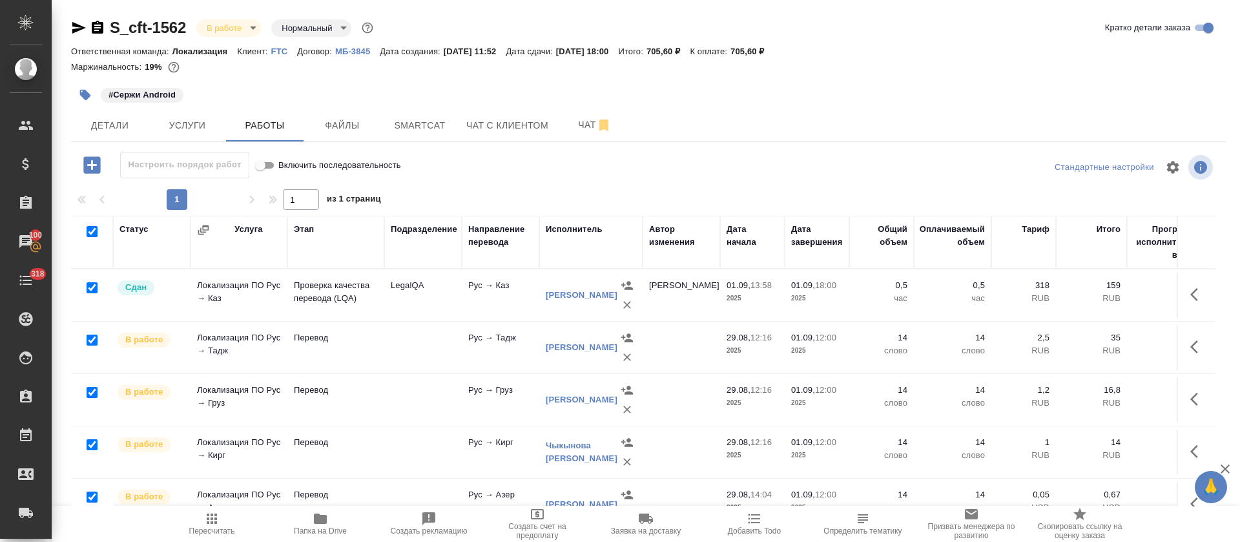
checkbox input "true"
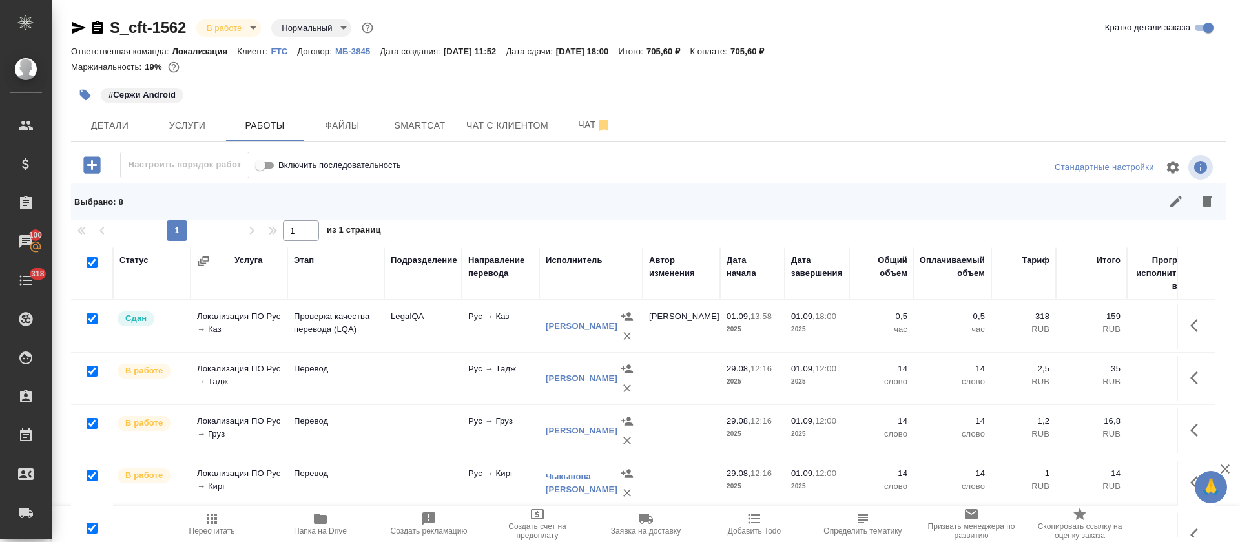
click at [90, 320] on input "checkbox" at bounding box center [92, 318] width 11 height 11
checkbox input "false"
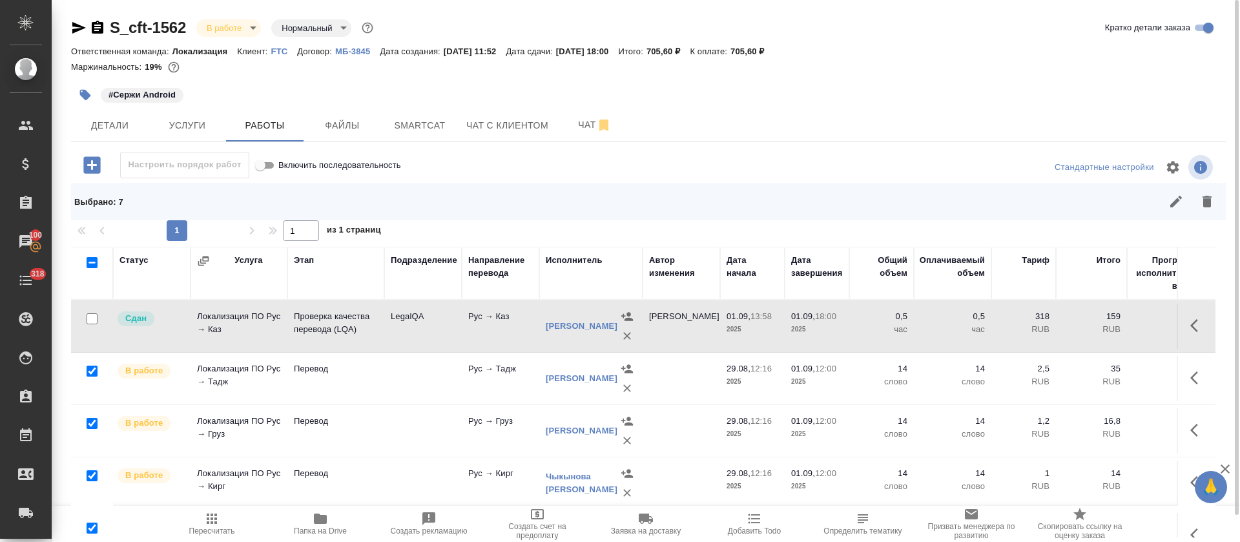
click at [1167, 214] on button "button" at bounding box center [1175, 201] width 31 height 31
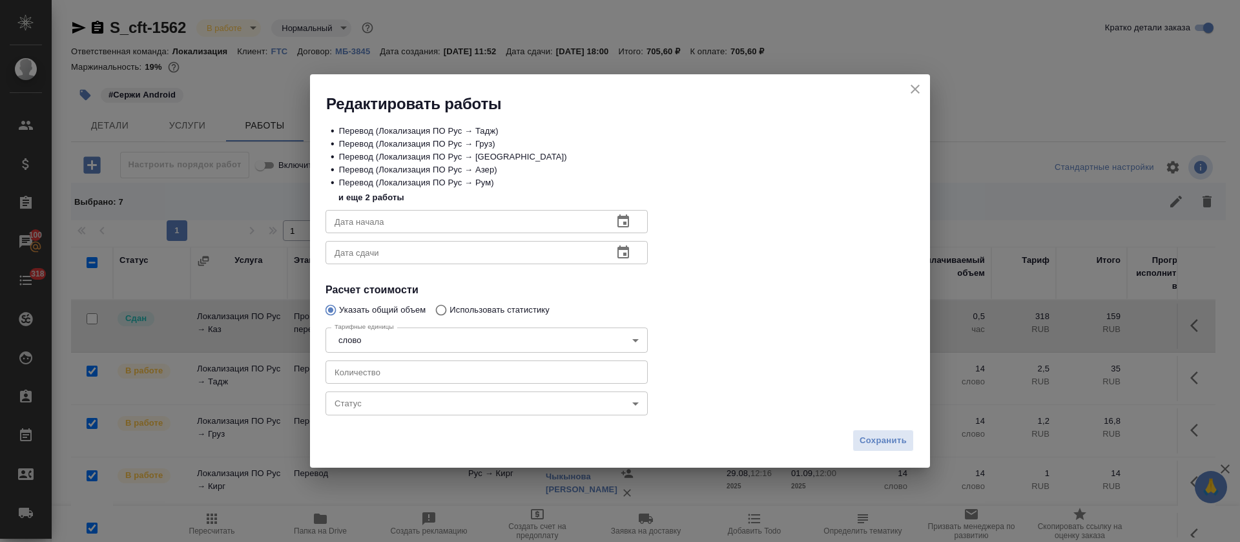
click at [424, 376] on input "number" at bounding box center [486, 371] width 322 height 23
type input "10"
click at [602, 422] on div "• Перевод (Локализация ПО Рус → Тадж) • Перевод (Локализация ПО Рус → Груз) • П…" at bounding box center [620, 268] width 620 height 309
click at [598, 416] on div "Статус ​ Статус" at bounding box center [487, 401] width 374 height 83
click at [597, 414] on body "🙏 .cls-1 fill:#fff; AWATERA Tretyakova Olga Клиенты Спецификации Заказы 100 Чат…" at bounding box center [620, 271] width 1240 height 542
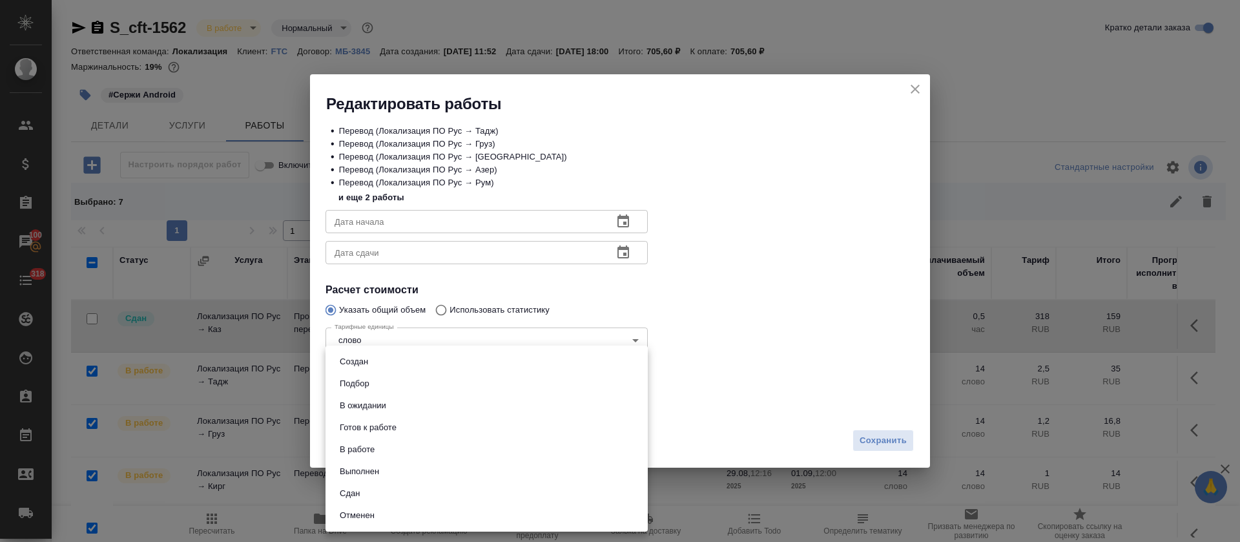
click at [378, 493] on li "Сдан" at bounding box center [486, 493] width 322 height 22
type input "closed"
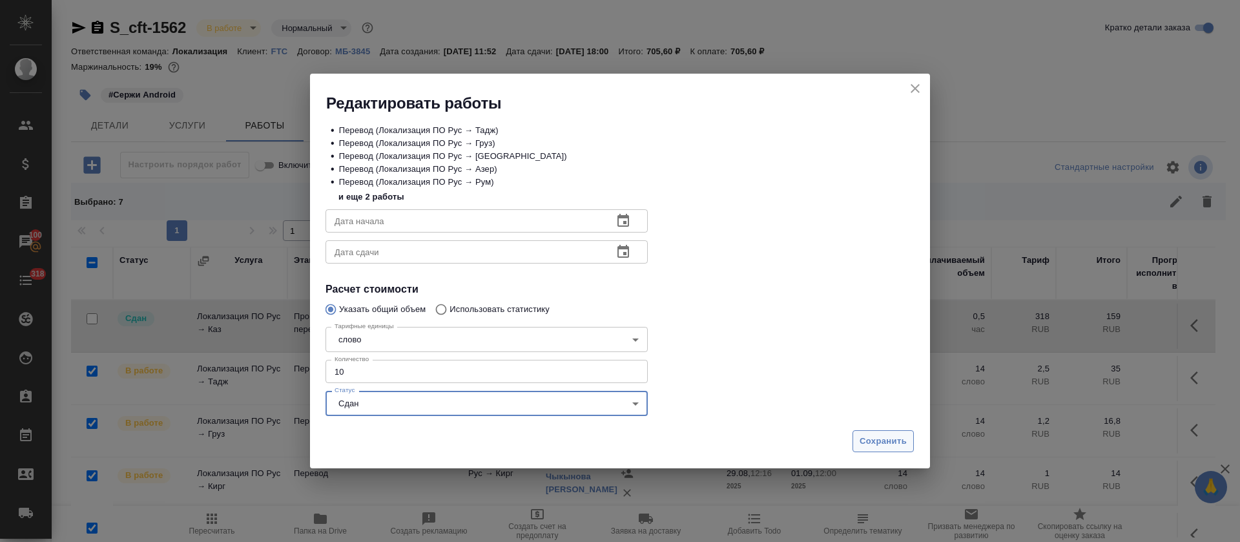
click at [881, 440] on span "Сохранить" at bounding box center [882, 441] width 47 height 15
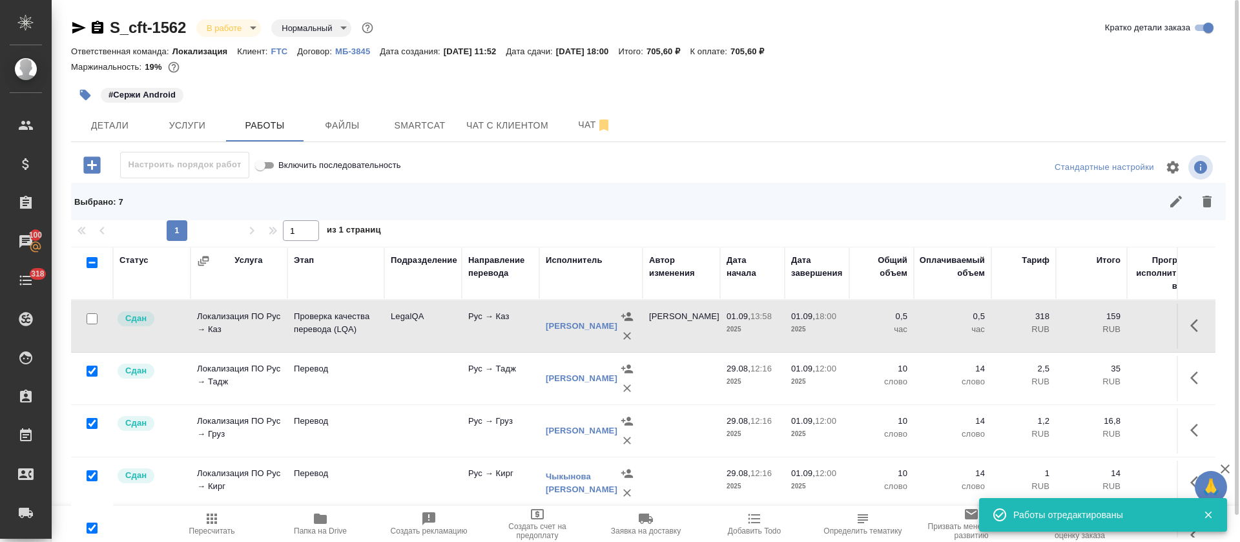
click at [210, 528] on span "Пересчитать" at bounding box center [212, 530] width 46 height 9
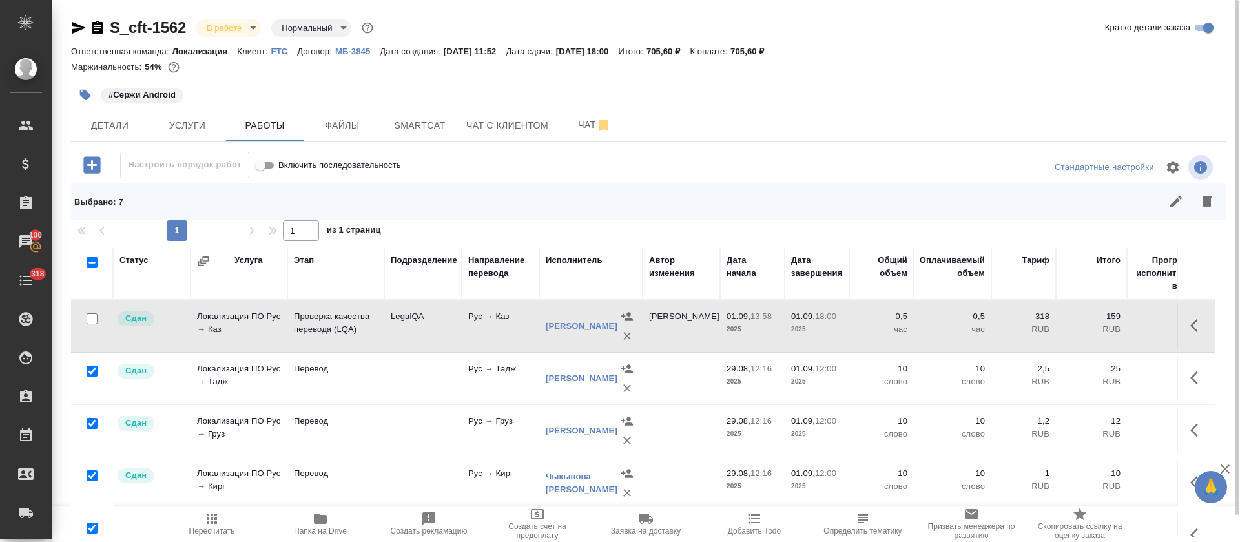
click at [252, 26] on body "🙏 .cls-1 fill:#fff; AWATERA Tretyakova Olga Клиенты Спецификации Заказы 100 Чат…" at bounding box center [620, 271] width 1240 height 542
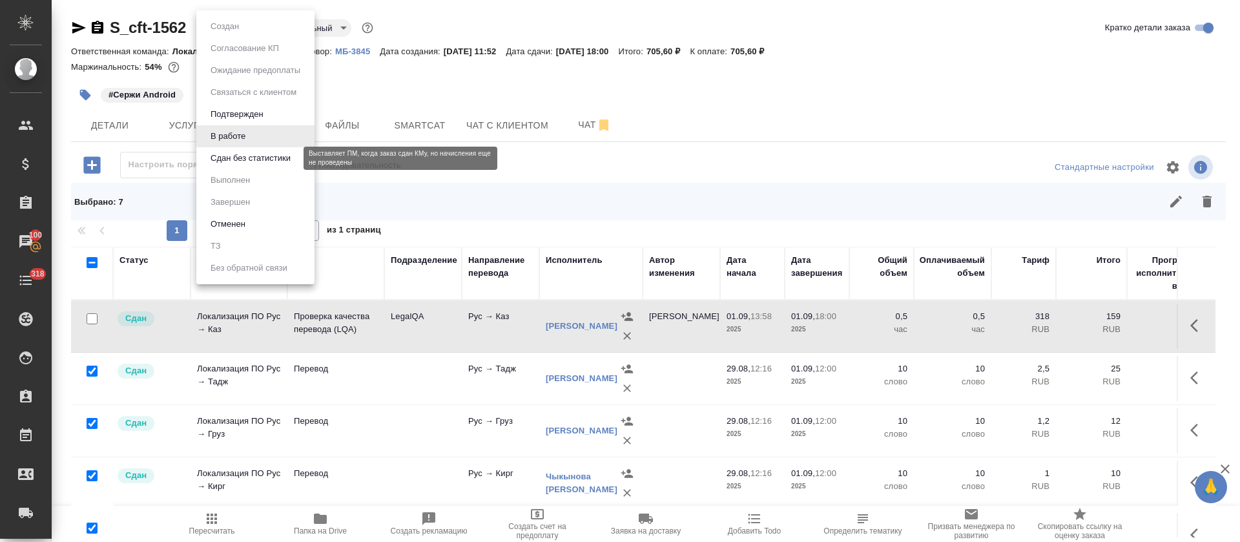
click at [245, 159] on button "Сдан без статистики" at bounding box center [251, 158] width 88 height 14
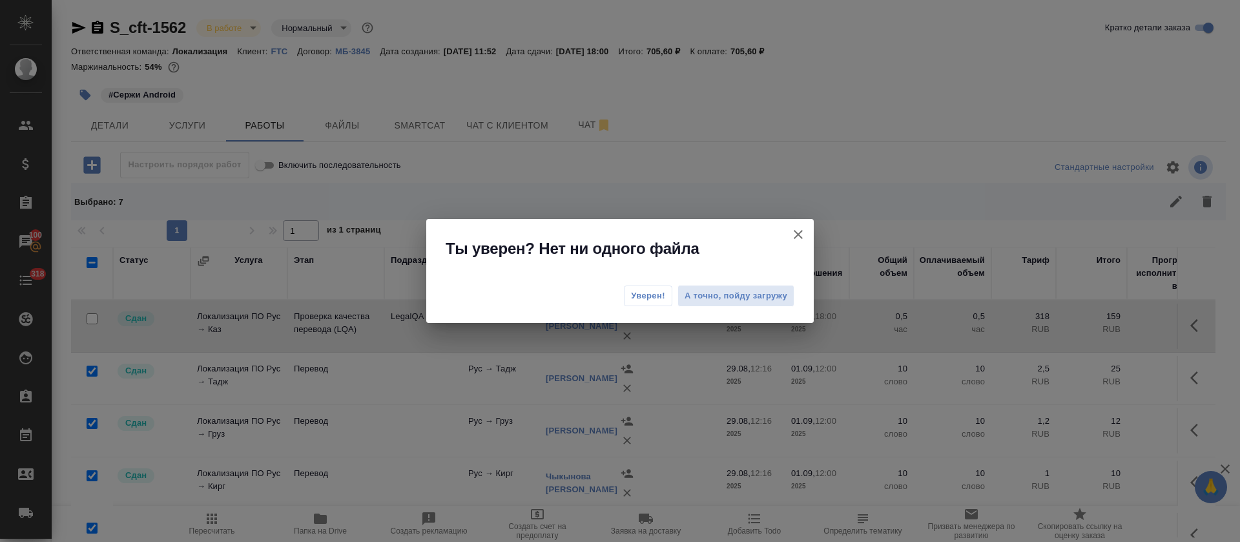
click at [642, 296] on span "Уверен!" at bounding box center [648, 295] width 34 height 13
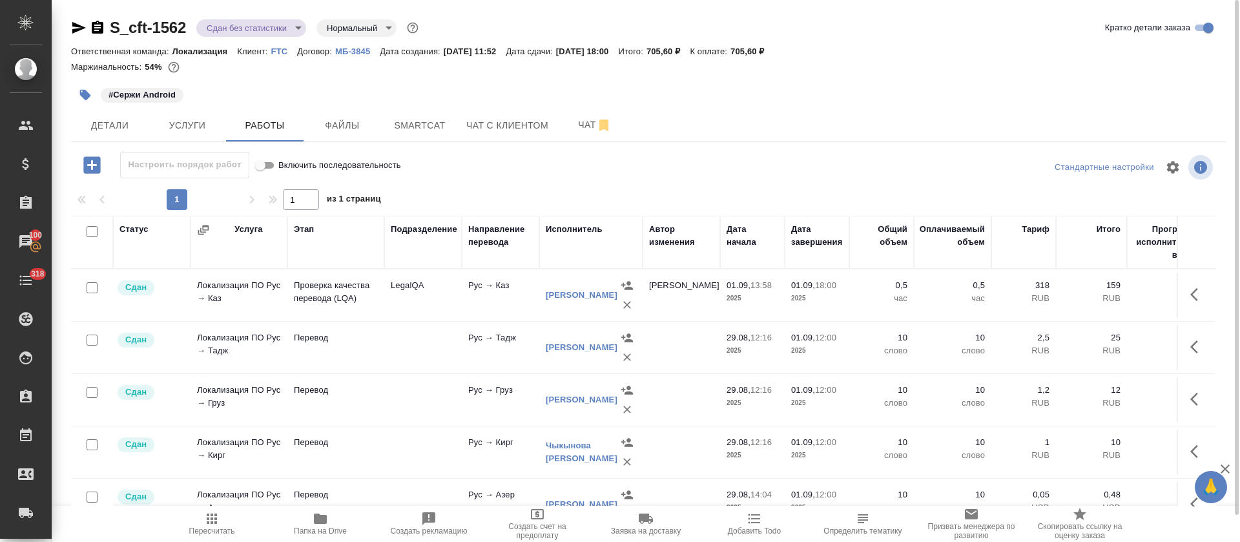
click at [292, 32] on body "🙏 .cls-1 fill:#fff; AWATERA Tretyakova Olga Клиенты Спецификации Заказы 100 Чат…" at bounding box center [620, 271] width 1240 height 542
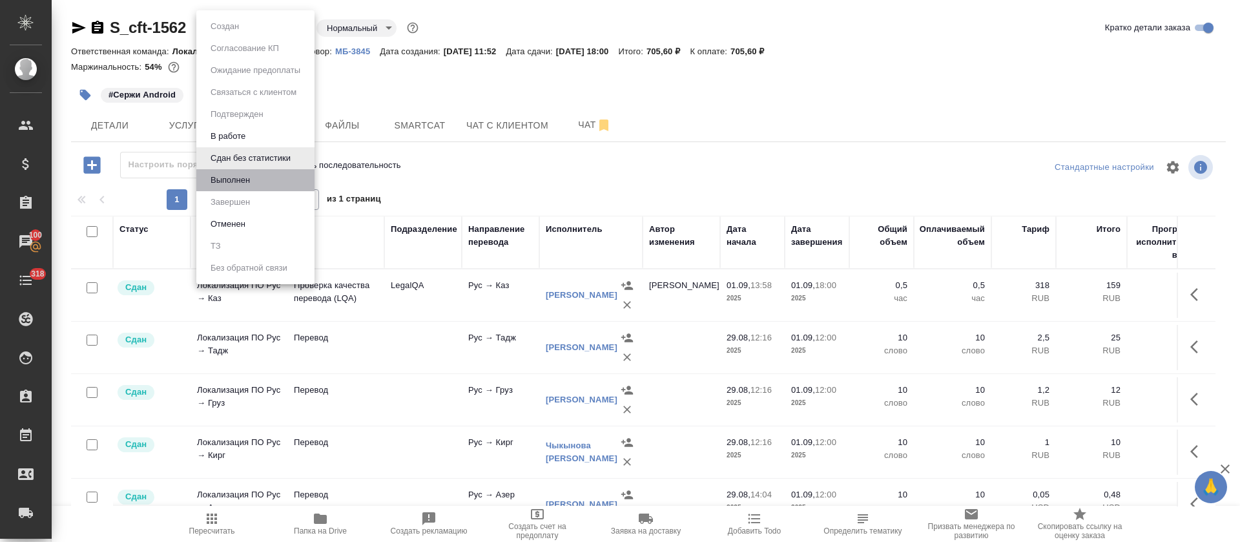
click at [259, 172] on li "Выполнен" at bounding box center [255, 180] width 118 height 22
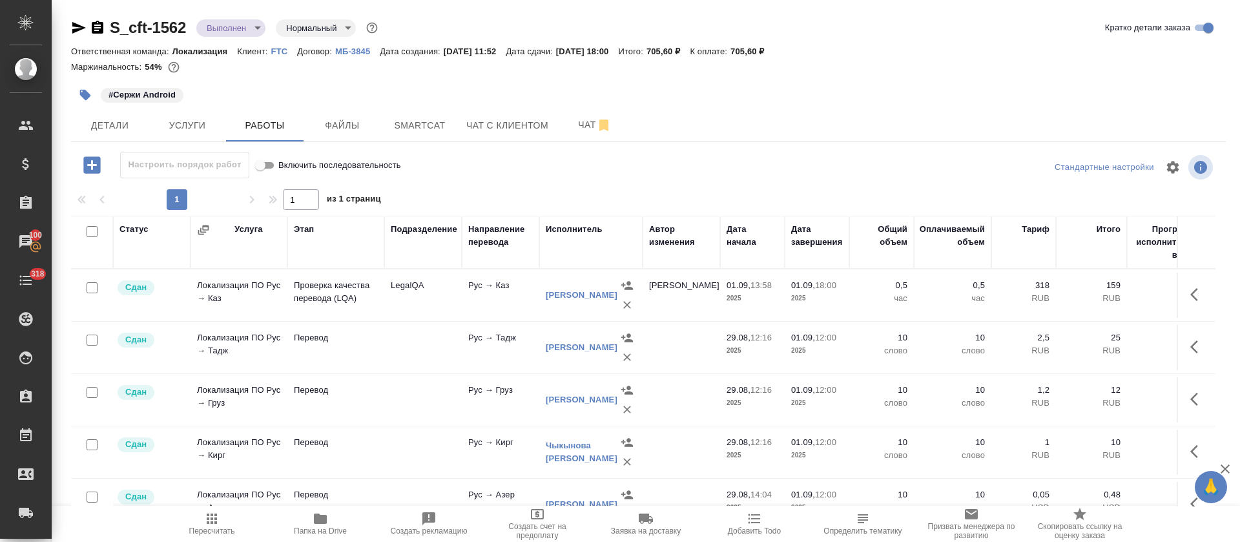
click at [77, 29] on icon "button" at bounding box center [79, 28] width 14 height 12
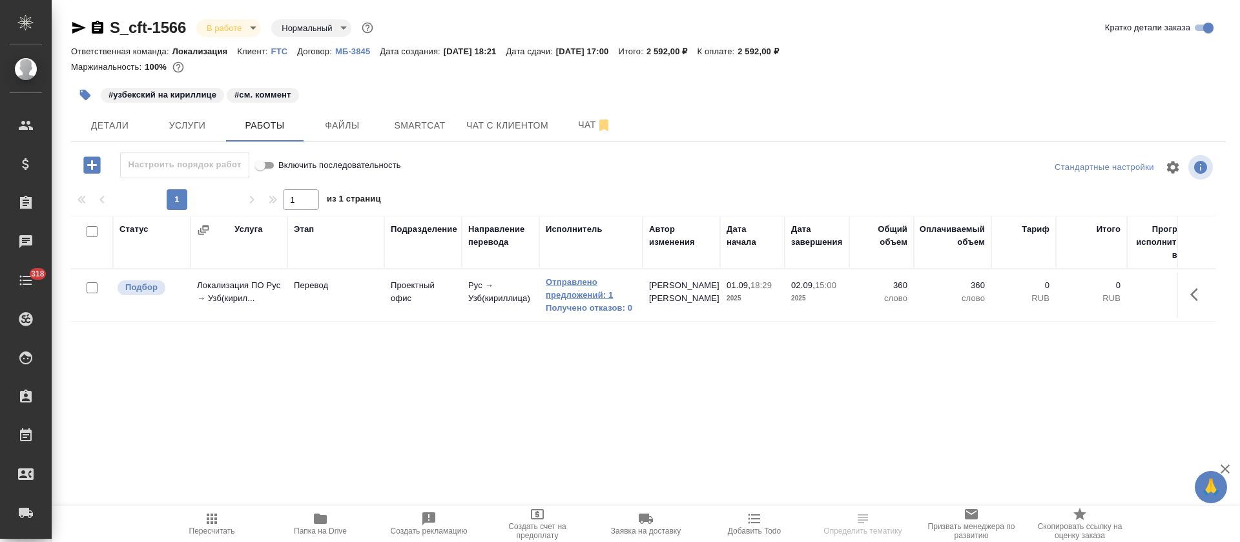
click at [575, 276] on link "Отправлено предложений: 1" at bounding box center [591, 289] width 90 height 26
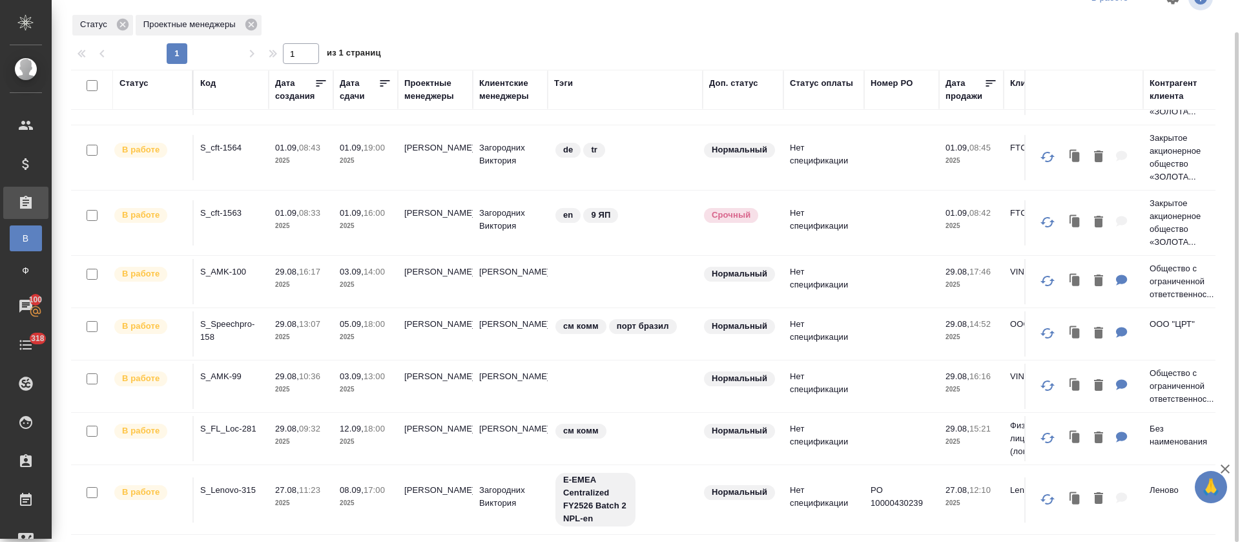
scroll to position [130, 0]
click at [228, 207] on p "S_cft-1563" at bounding box center [231, 213] width 62 height 13
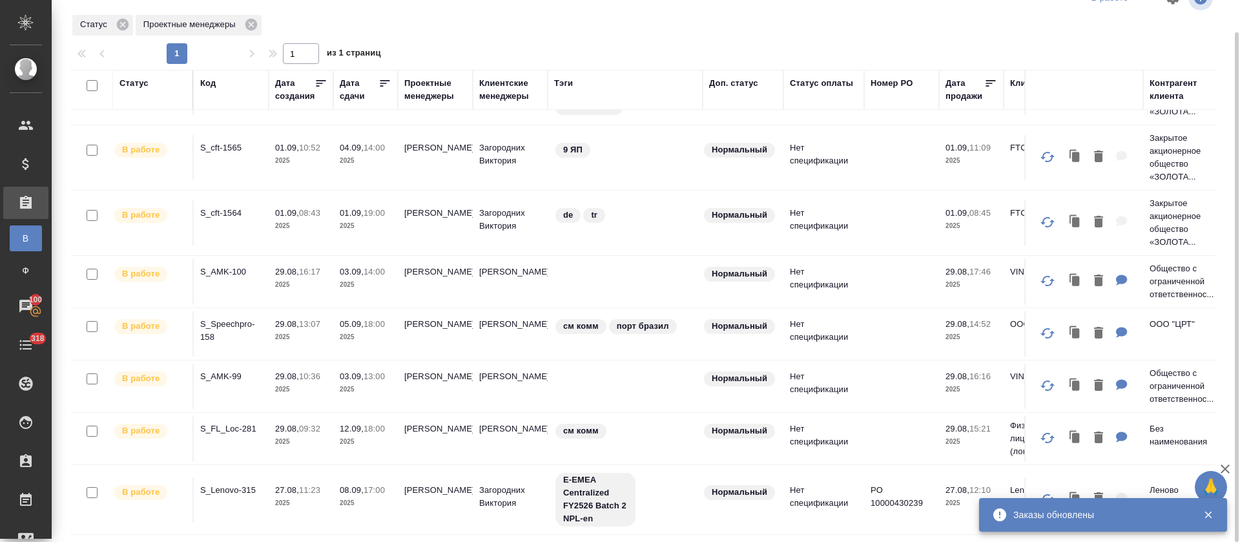
scroll to position [65, 0]
click at [227, 207] on p "S_cft-1564" at bounding box center [231, 213] width 62 height 13
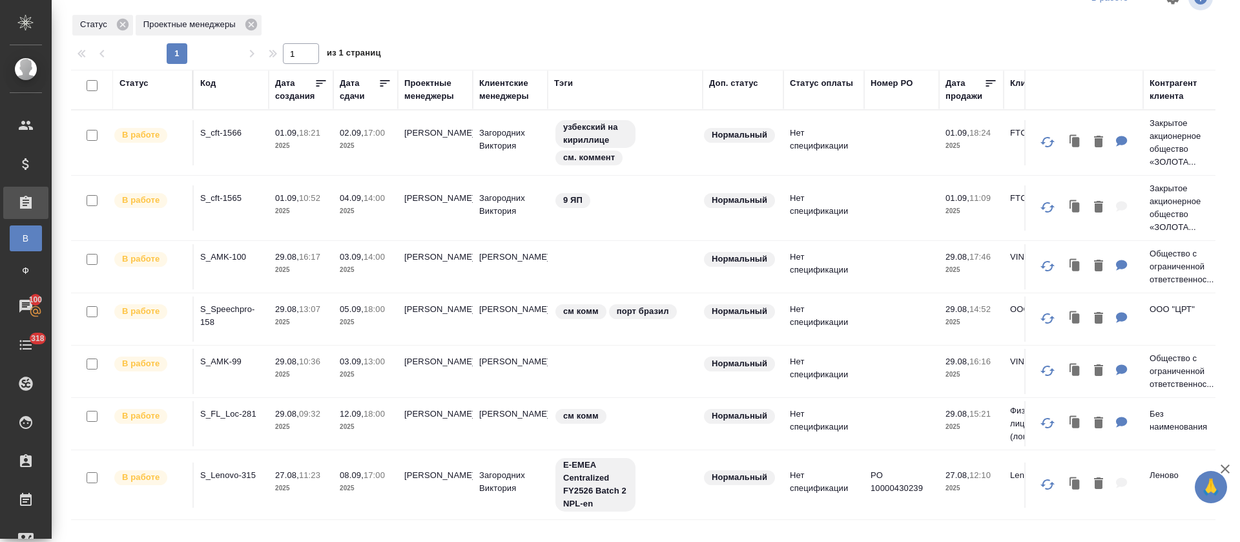
scroll to position [0, 0]
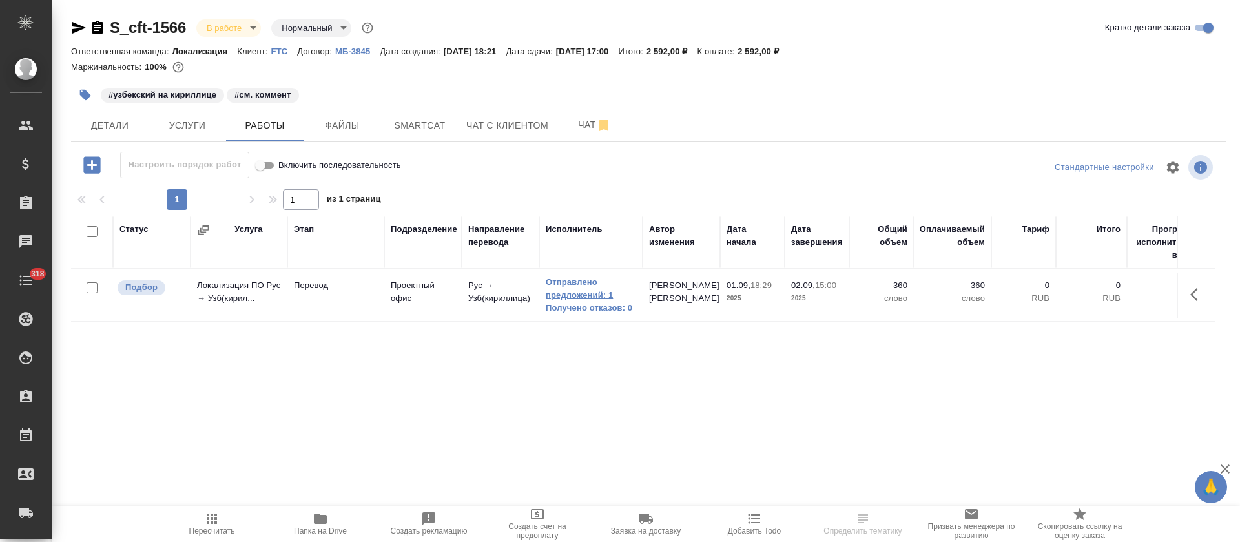
click at [578, 276] on link "Отправлено предложений: 1" at bounding box center [591, 289] width 90 height 26
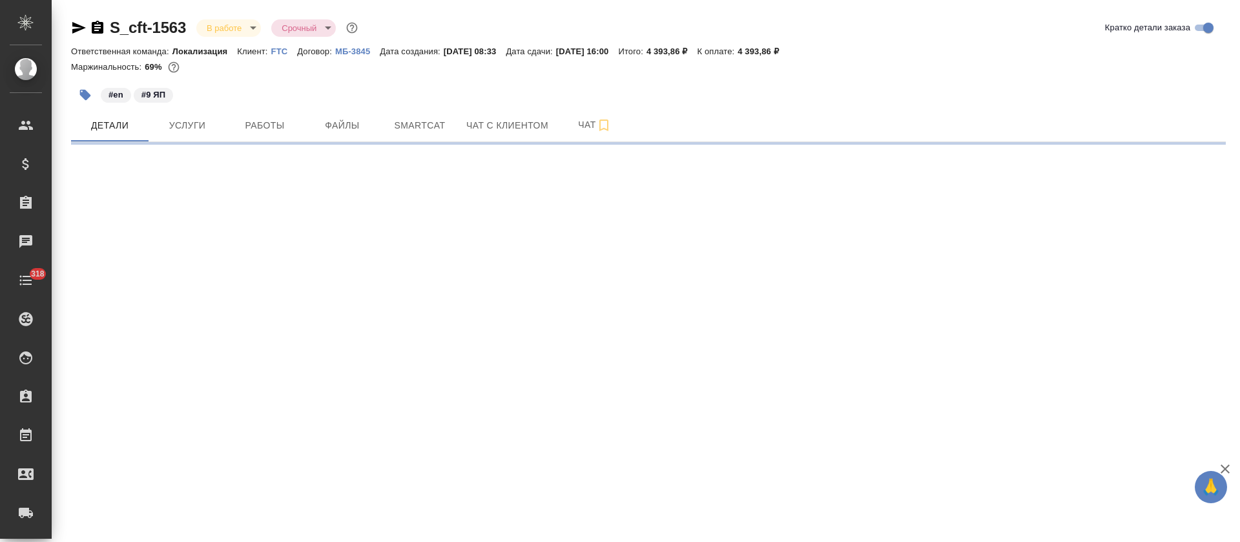
select select "RU"
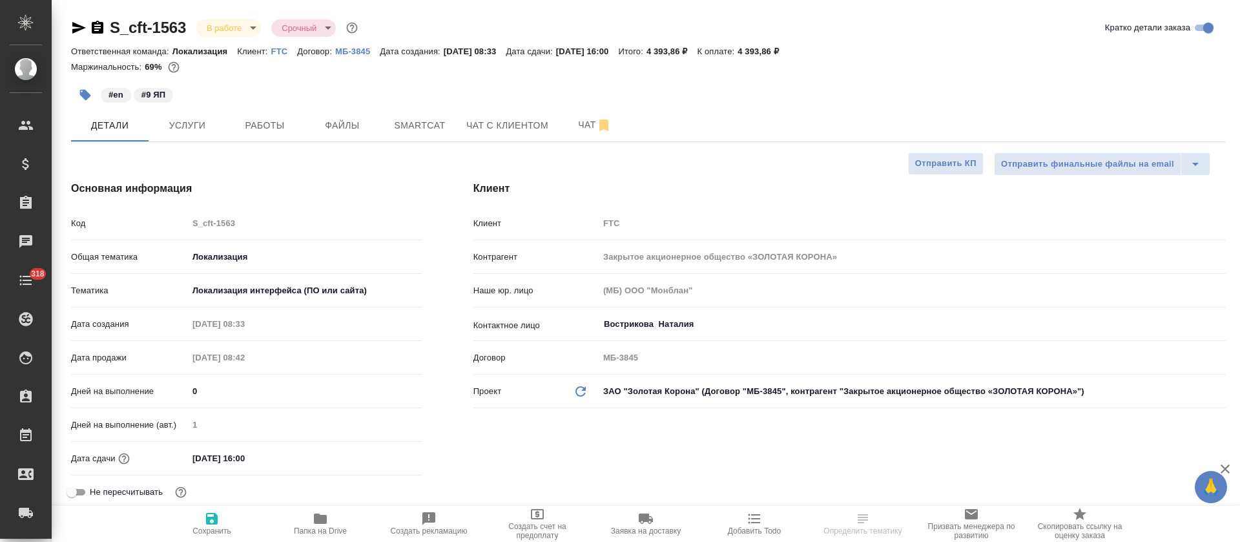
type textarea "x"
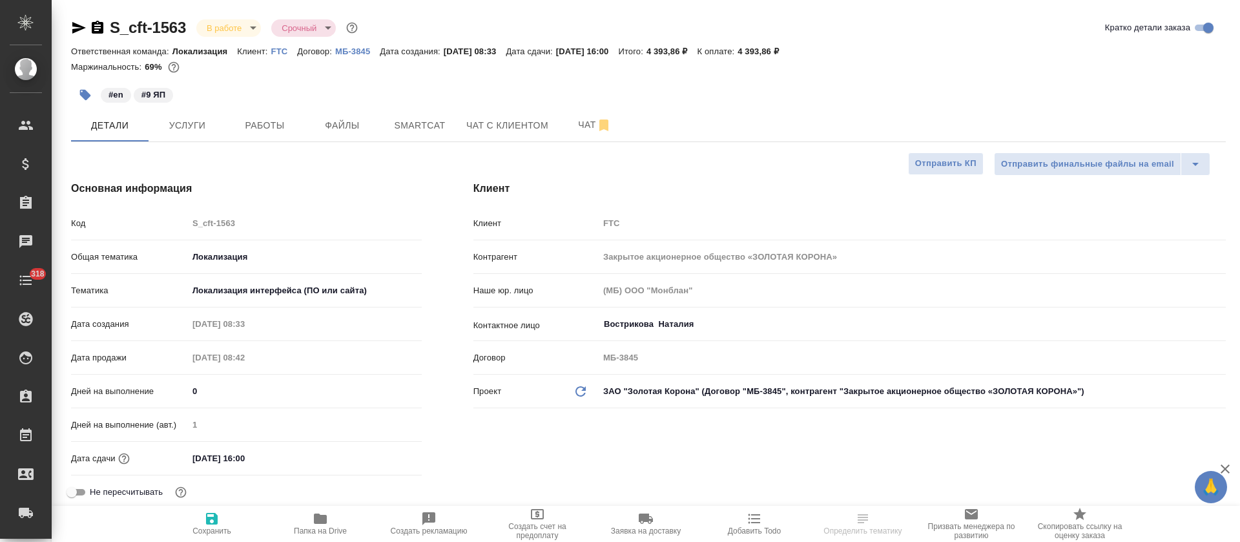
type textarea "x"
click at [405, 125] on span "Smartcat" at bounding box center [420, 126] width 62 height 16
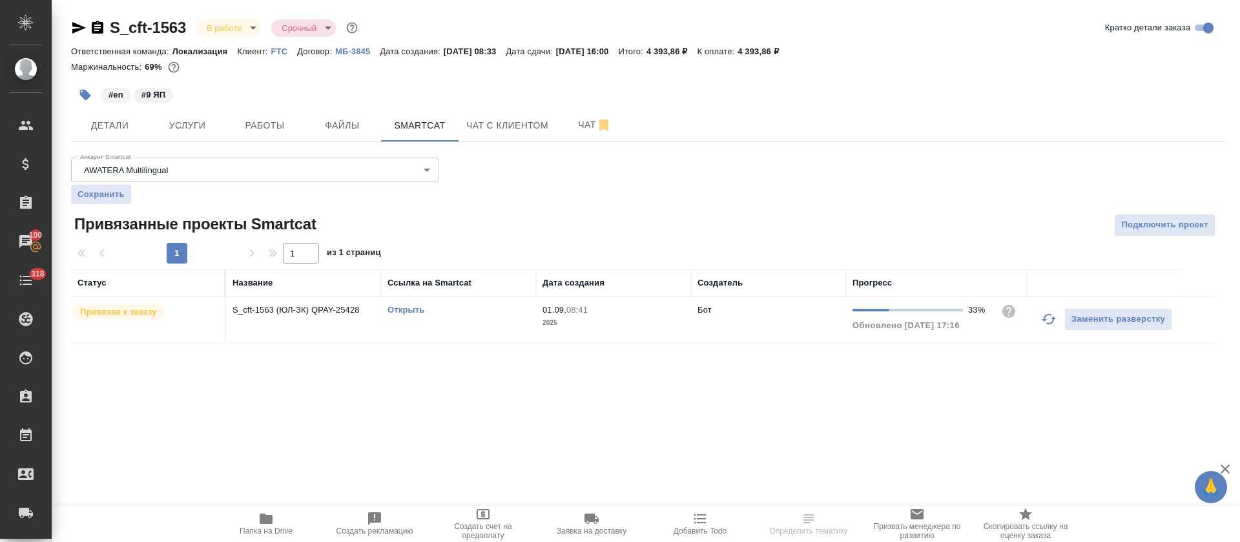
click at [402, 312] on link "Открыть" at bounding box center [405, 310] width 37 height 10
click at [276, 123] on span "Работы" at bounding box center [265, 126] width 62 height 16
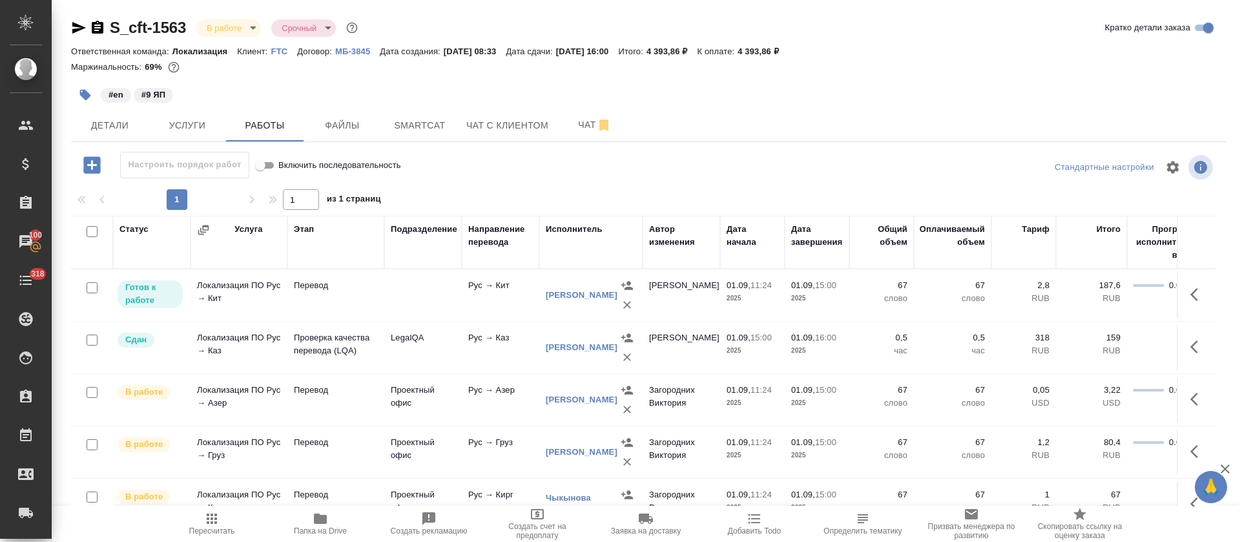
click at [94, 233] on input "checkbox" at bounding box center [92, 231] width 11 height 11
checkbox input "true"
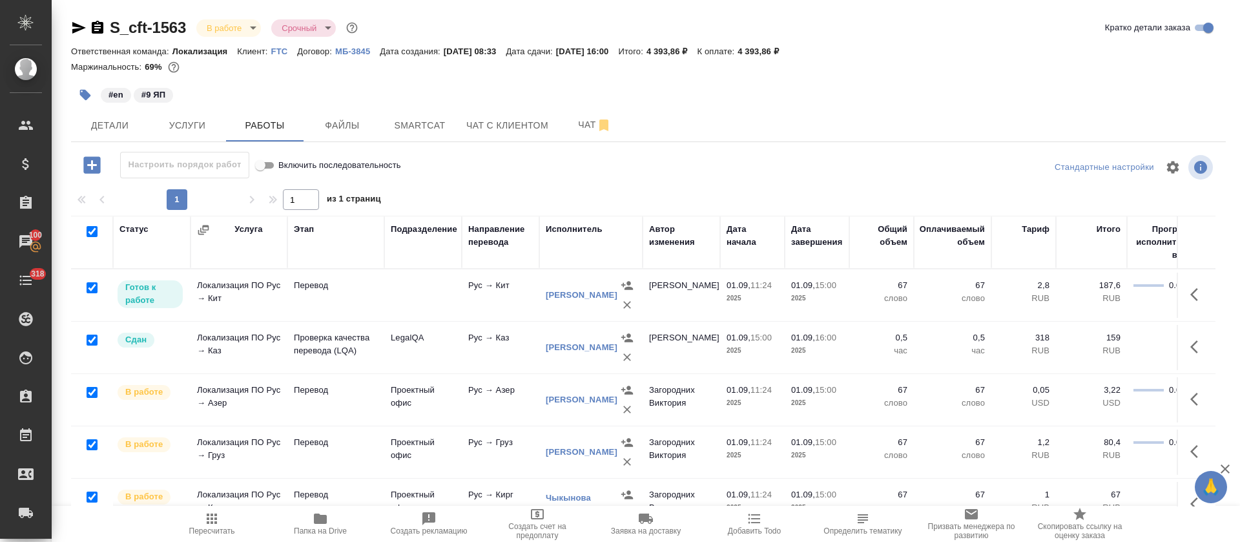
checkbox input "true"
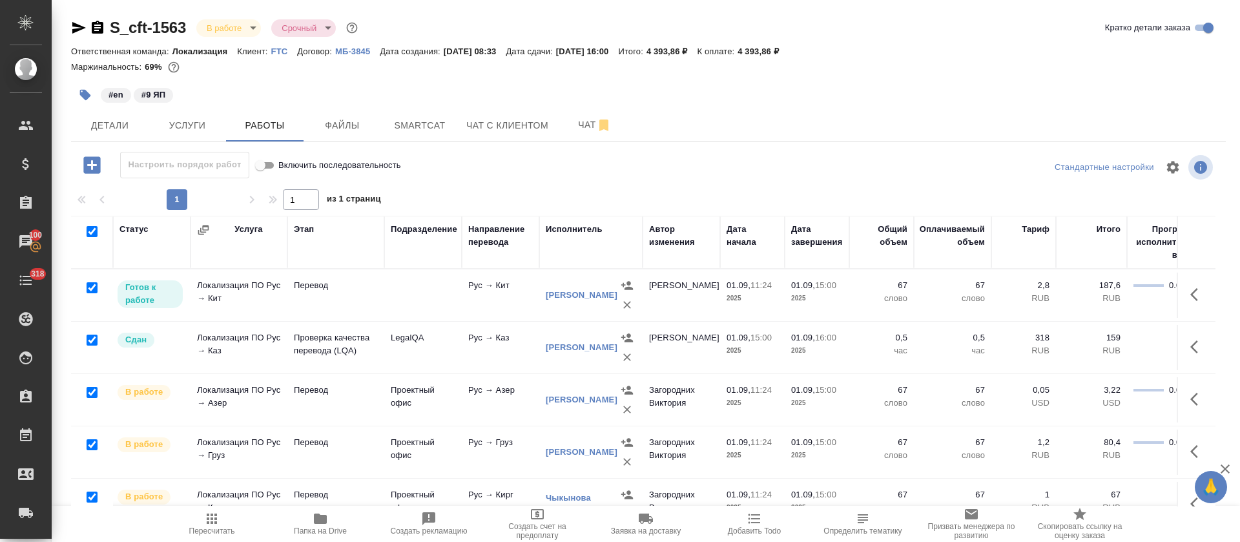
checkbox input "true"
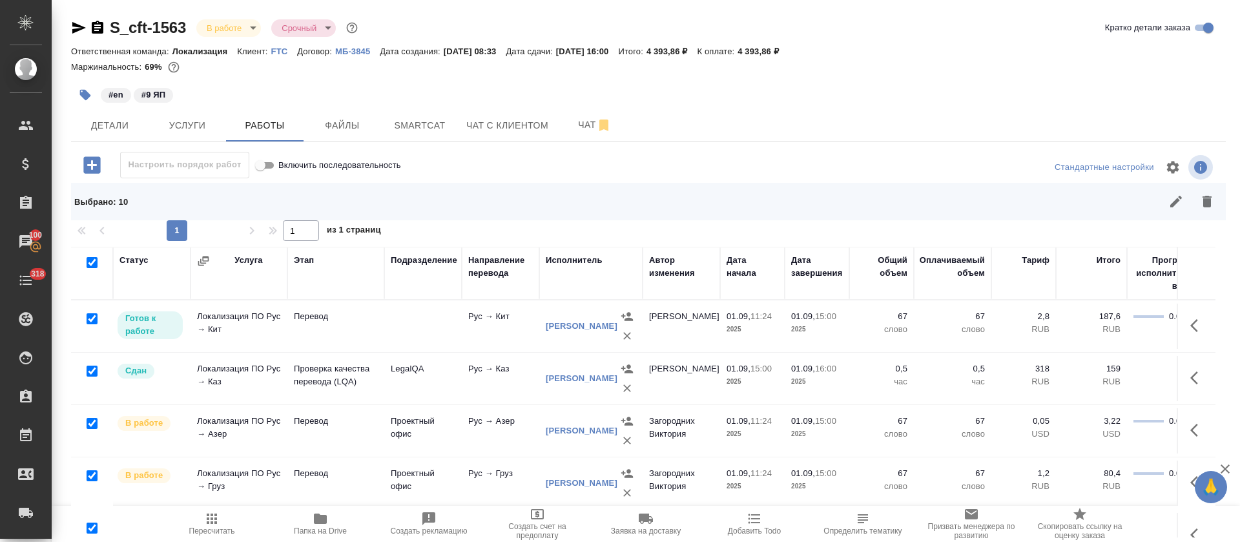
click at [94, 369] on input "checkbox" at bounding box center [92, 370] width 11 height 11
checkbox input "false"
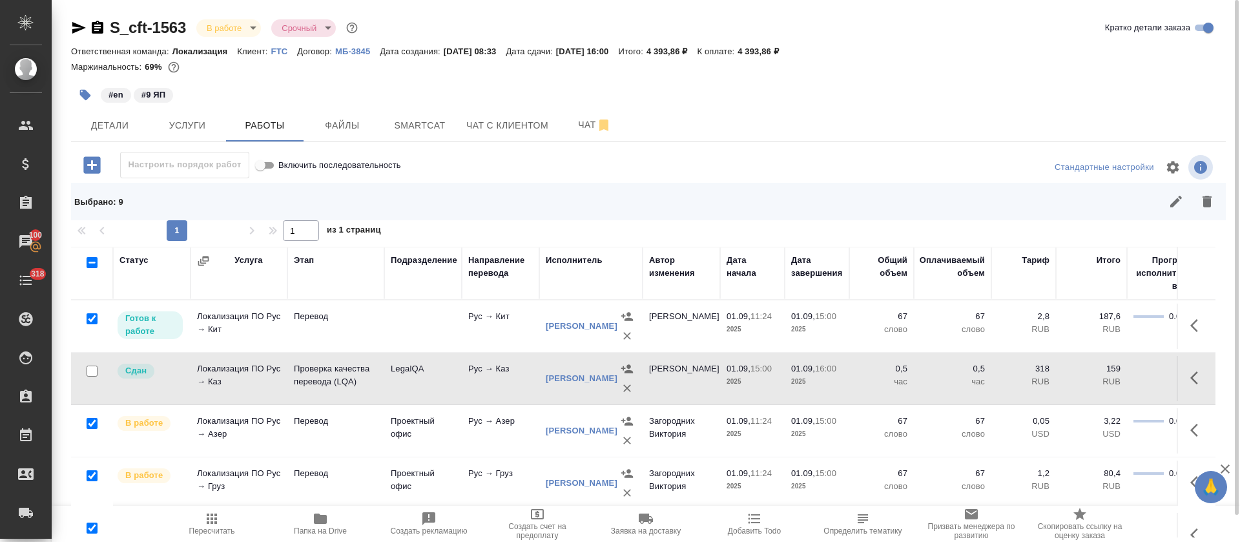
click at [1169, 203] on icon "button" at bounding box center [1175, 201] width 15 height 15
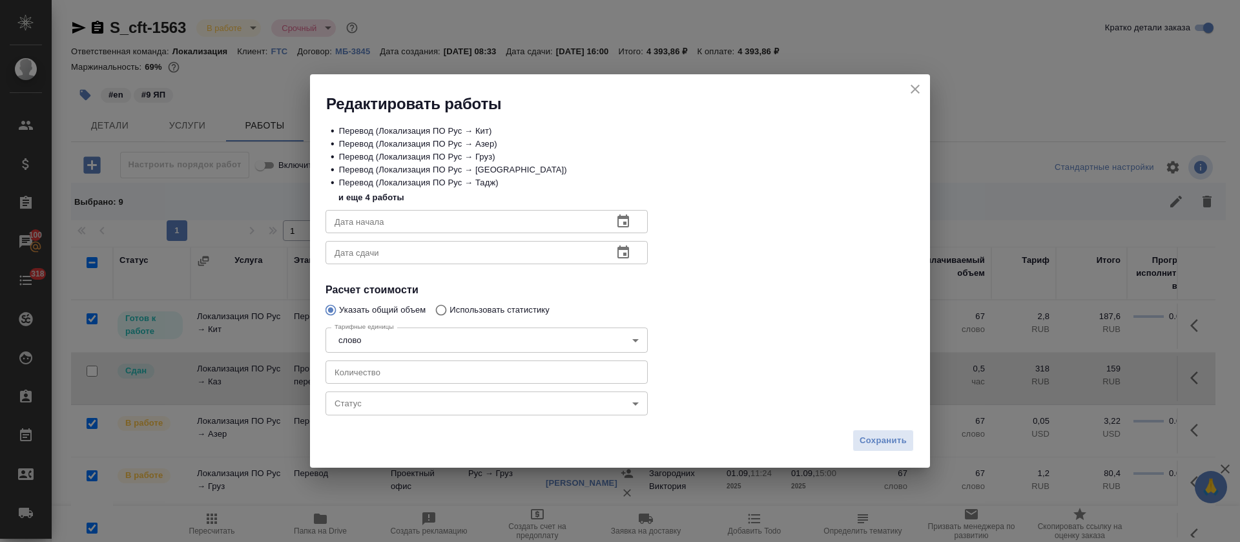
click at [373, 378] on input "number" at bounding box center [486, 371] width 322 height 23
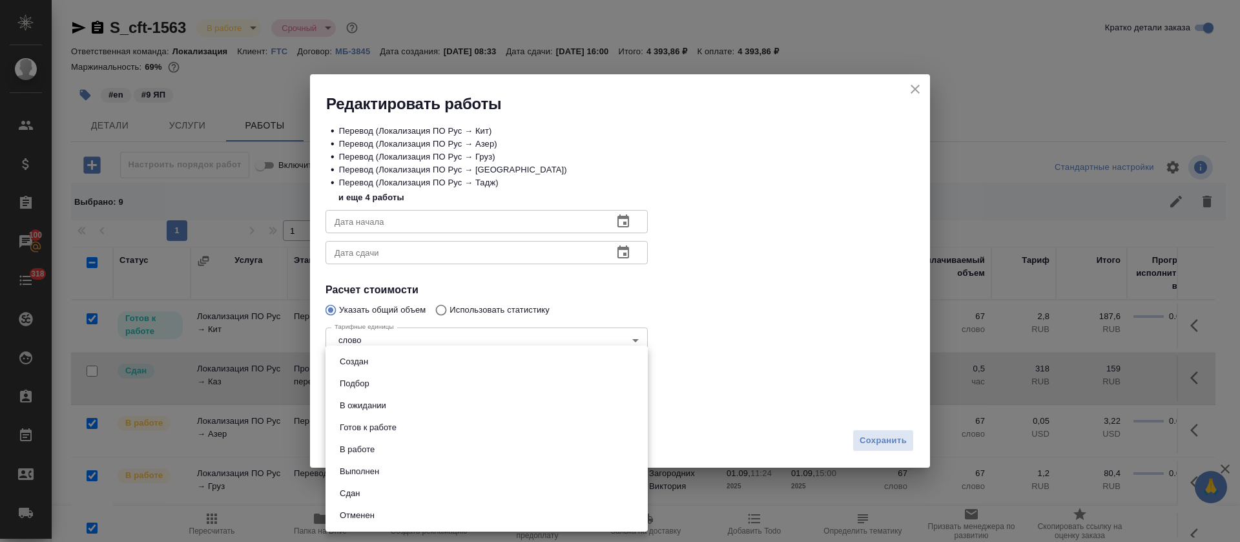
click at [366, 405] on body "🙏 .cls-1 fill:#fff; AWATERA Tretyakova Olga Клиенты Спецификации Заказы 100 Чат…" at bounding box center [620, 271] width 1240 height 542
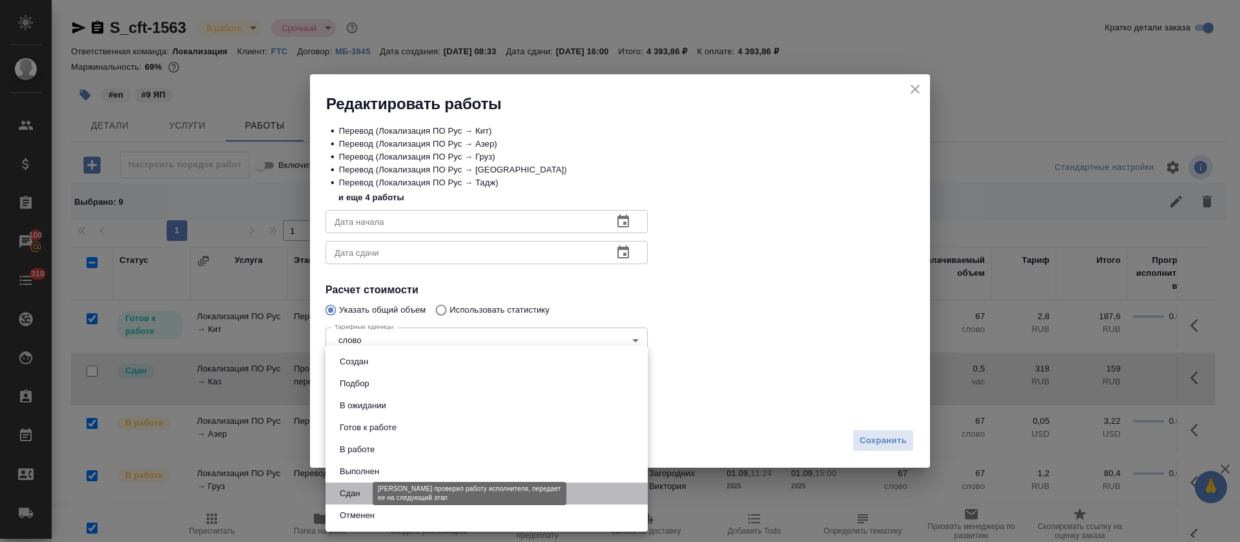
click at [354, 491] on button "Сдан" at bounding box center [350, 493] width 28 height 14
type input "closed"
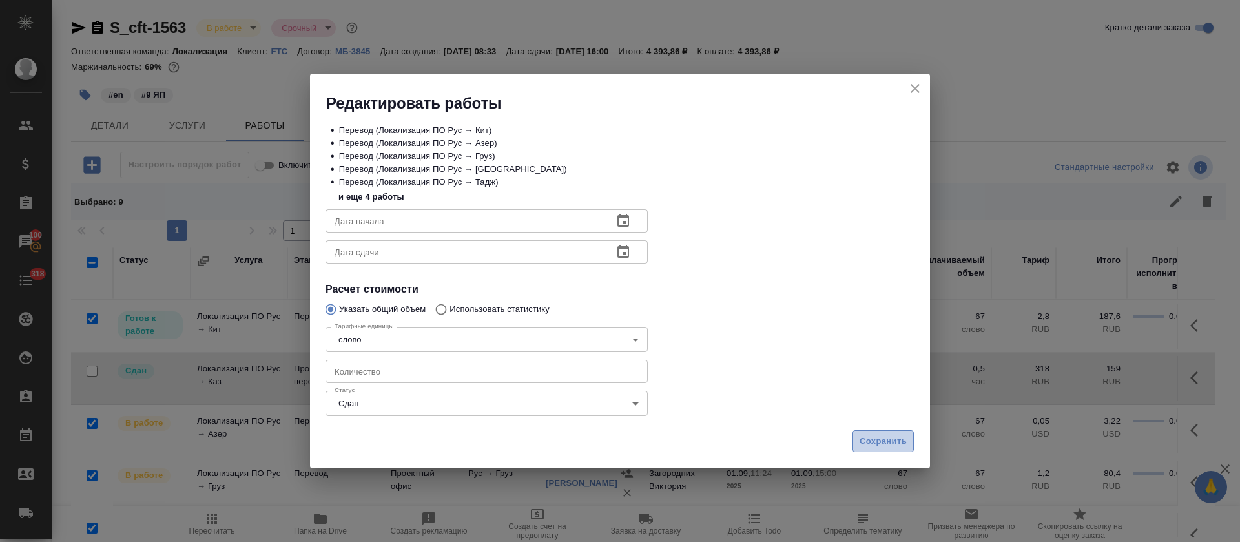
click at [876, 438] on span "Сохранить" at bounding box center [882, 441] width 47 height 15
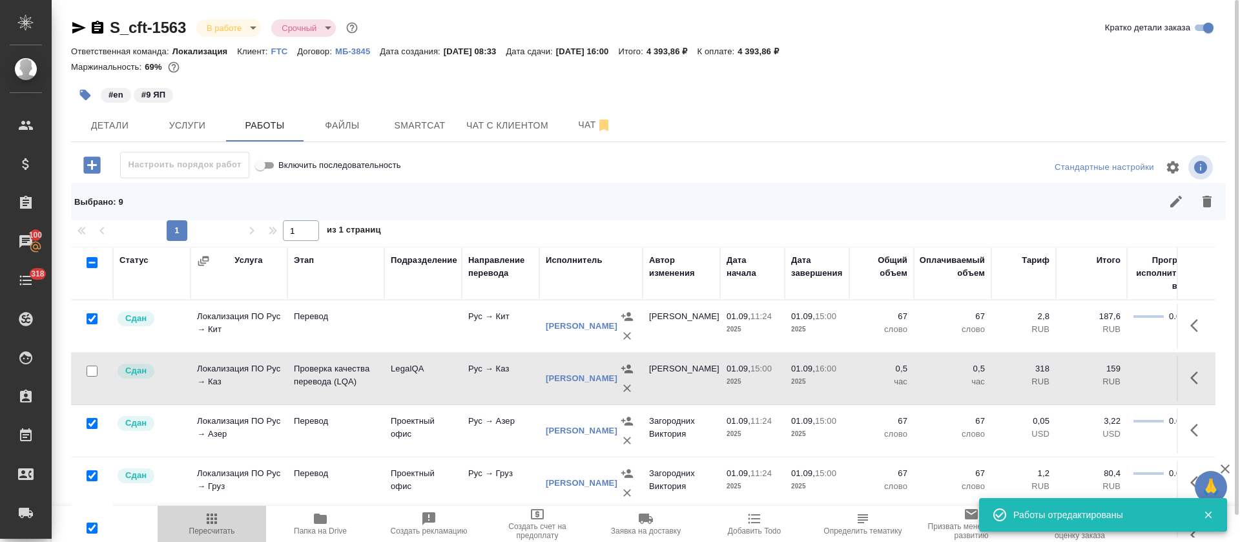
click at [219, 531] on span "Пересчитать" at bounding box center [212, 530] width 46 height 9
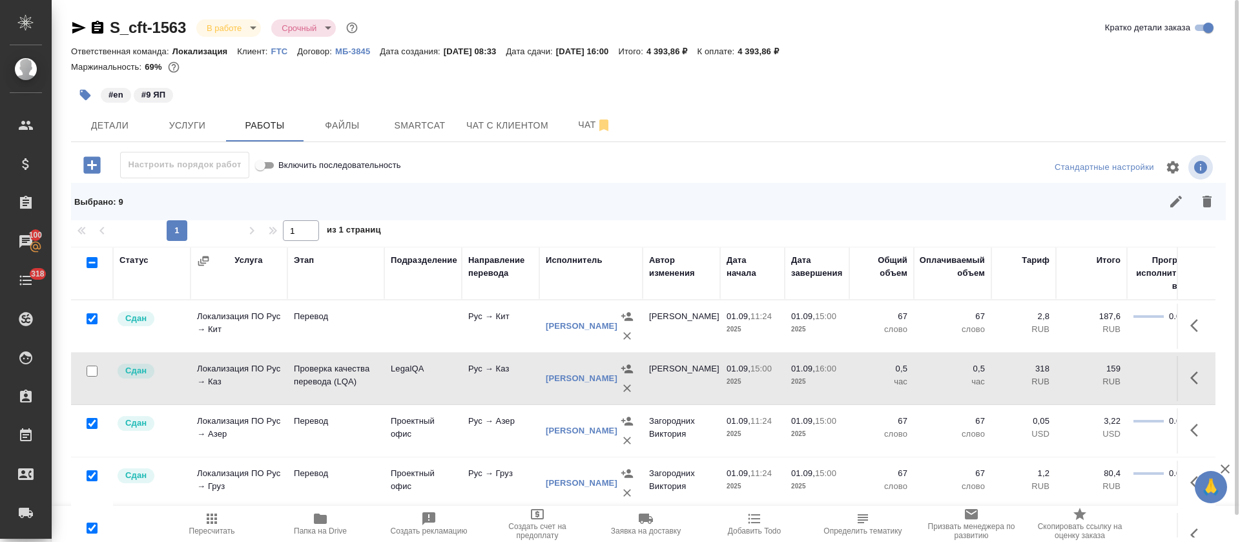
click at [253, 23] on body "🙏 .cls-1 fill:#fff; AWATERA Tretyakova Olga Клиенты Спецификации Заказы 100 Чат…" at bounding box center [620, 271] width 1240 height 542
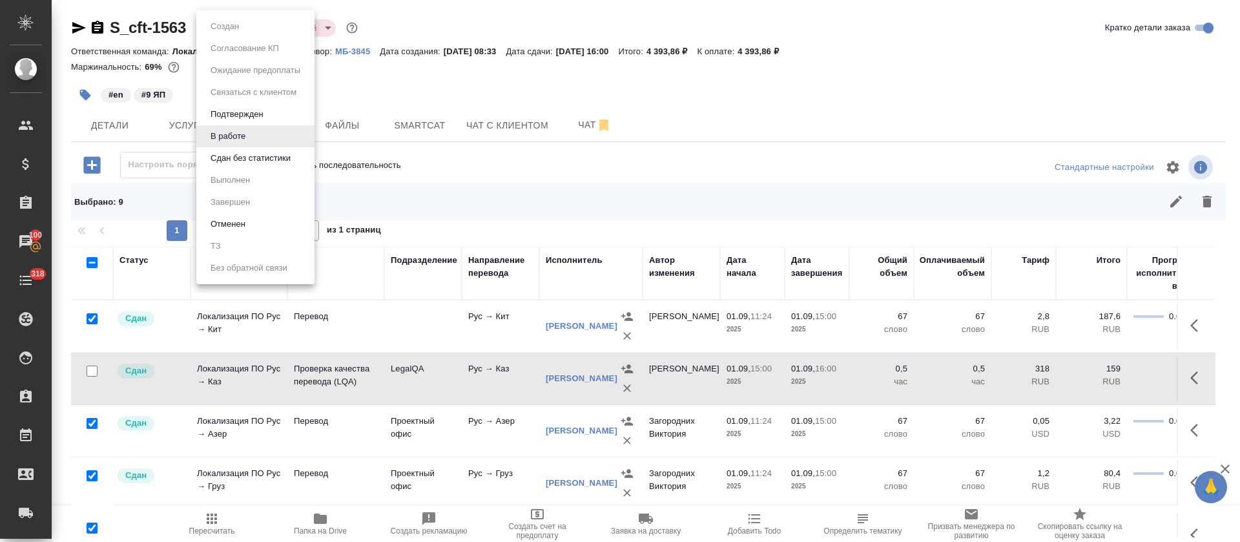
click at [252, 151] on button "Сдан без статистики" at bounding box center [251, 158] width 88 height 14
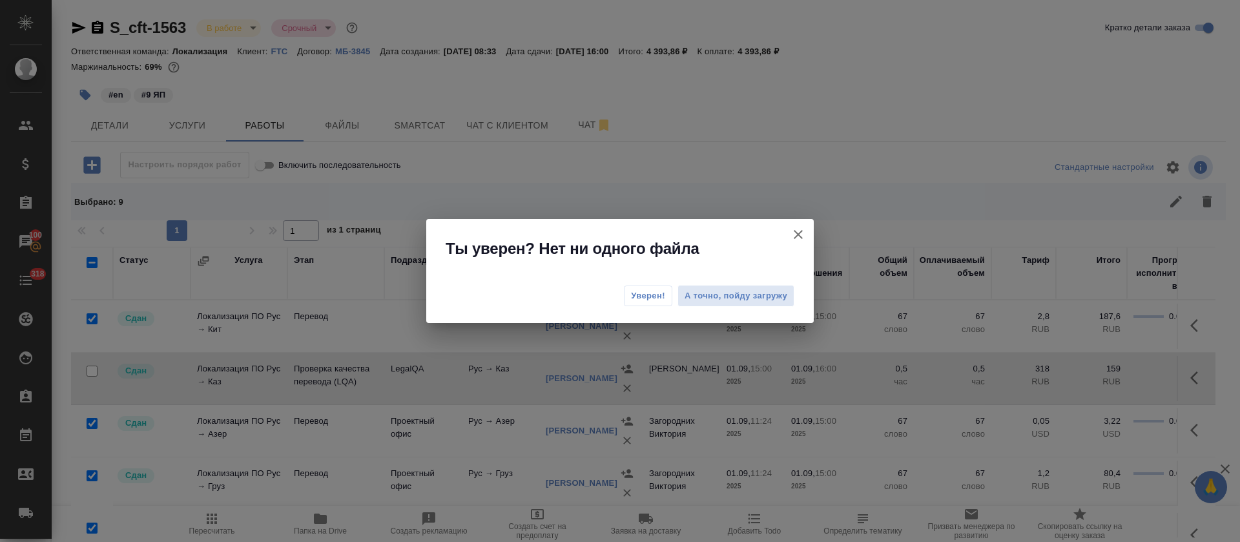
click at [626, 296] on div "Уверен! А точно, пойду загружу" at bounding box center [619, 298] width 387 height 52
click at [633, 300] on span "Уверен!" at bounding box center [648, 295] width 34 height 13
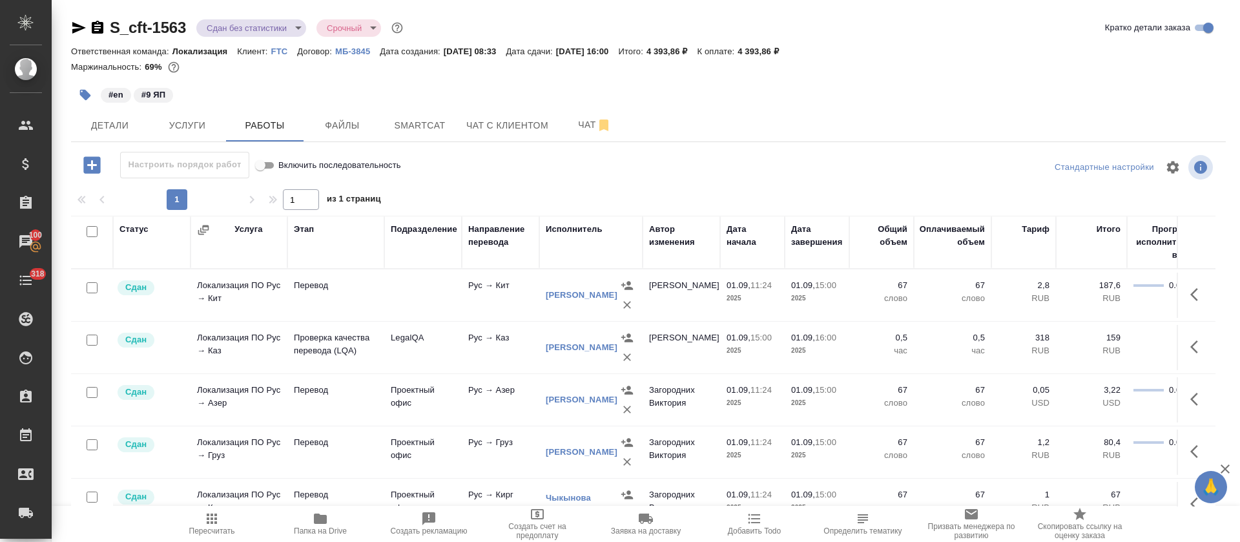
click at [296, 26] on body "🙏 .cls-1 fill:#fff; AWATERA Tretyakova Olga Клиенты Спецификации Заказы 100 Чат…" at bounding box center [620, 271] width 1240 height 542
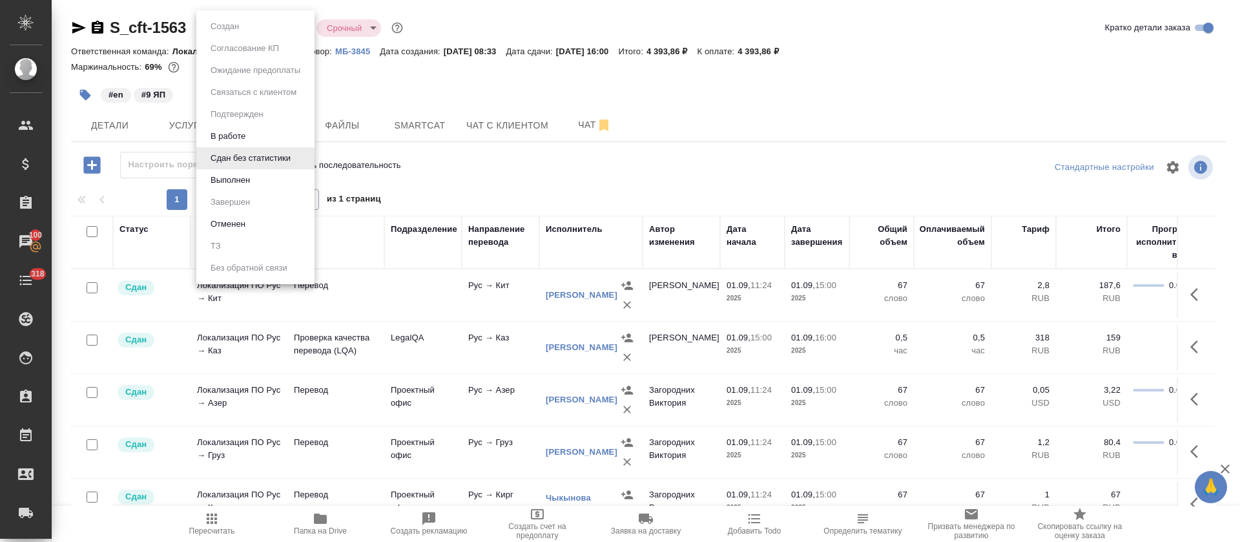
click at [228, 185] on button "Выполнен" at bounding box center [230, 180] width 47 height 14
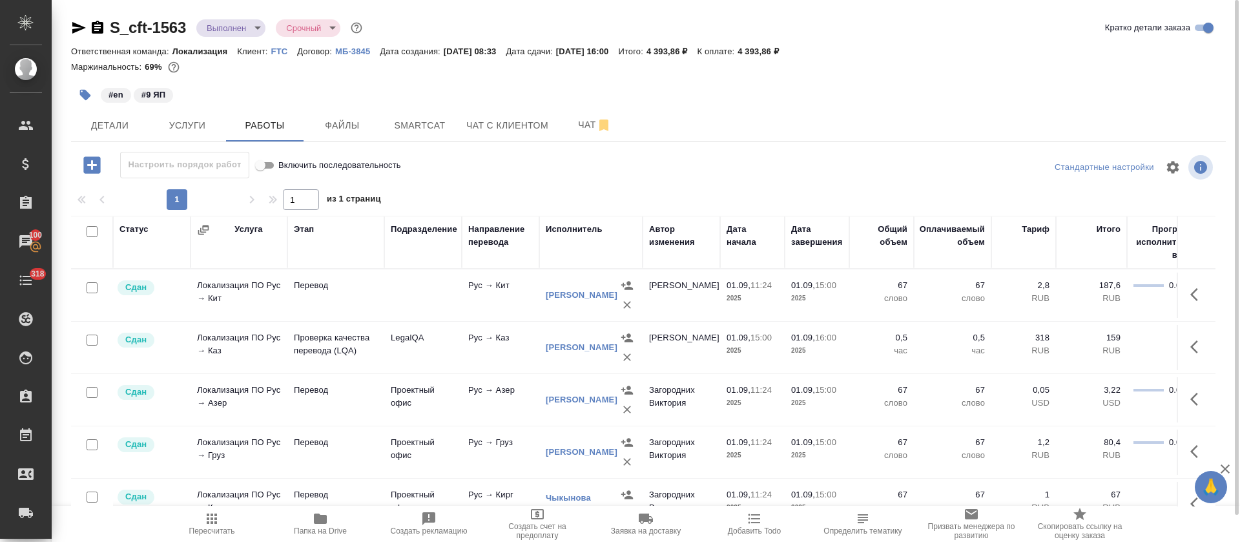
click at [76, 29] on icon "button" at bounding box center [79, 28] width 14 height 12
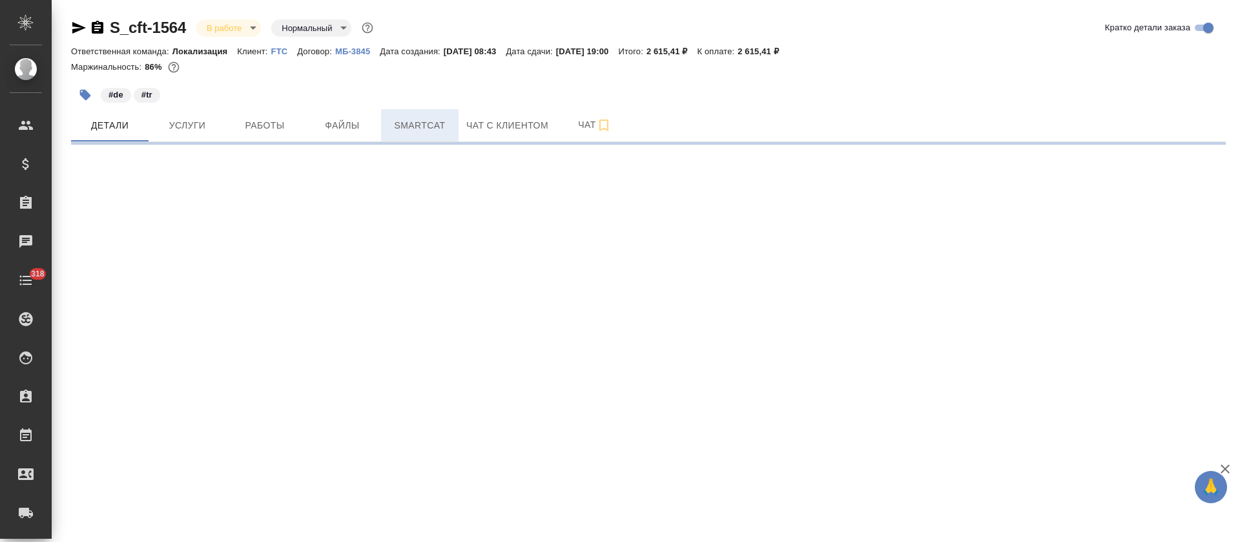
select select "RU"
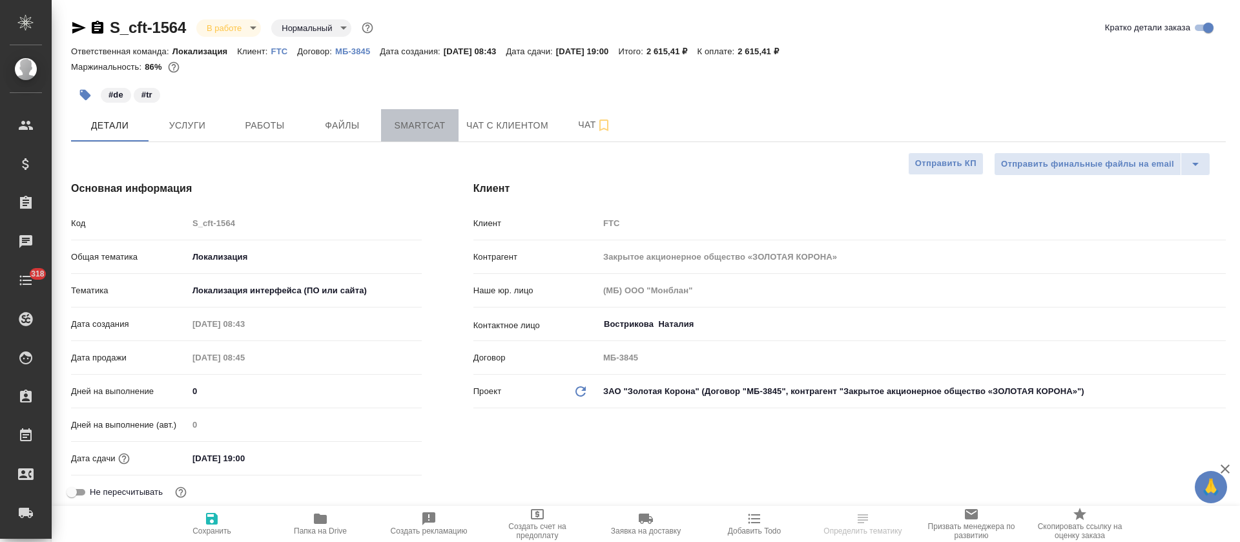
click at [413, 124] on span "Smartcat" at bounding box center [420, 126] width 62 height 16
type textarea "x"
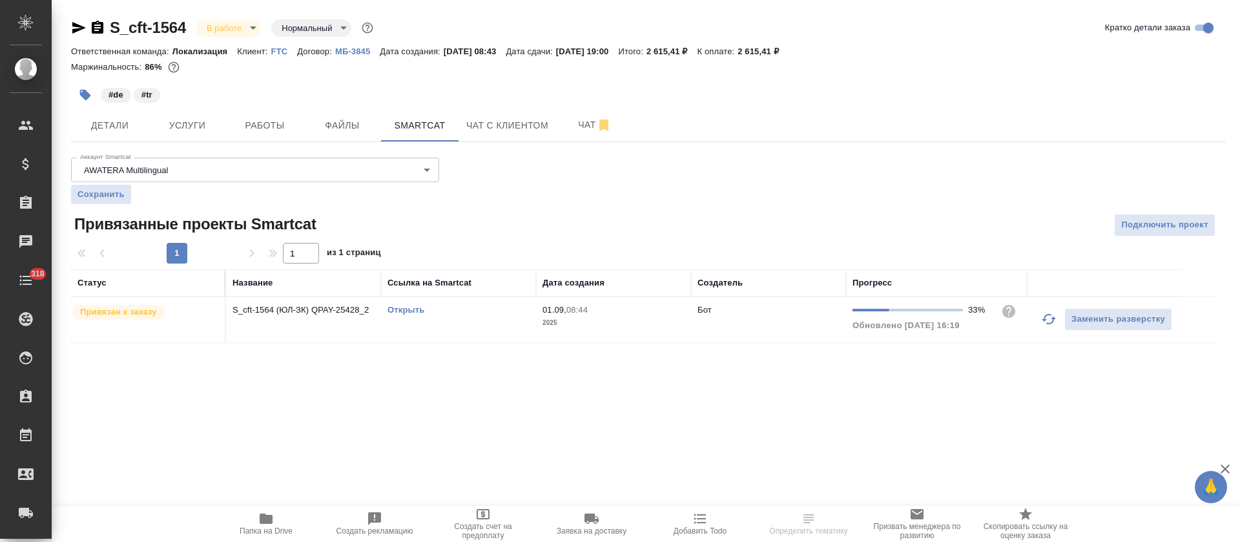
click at [422, 309] on link "Открыть" at bounding box center [405, 310] width 37 height 10
click at [296, 138] on button "Работы" at bounding box center [264, 125] width 77 height 32
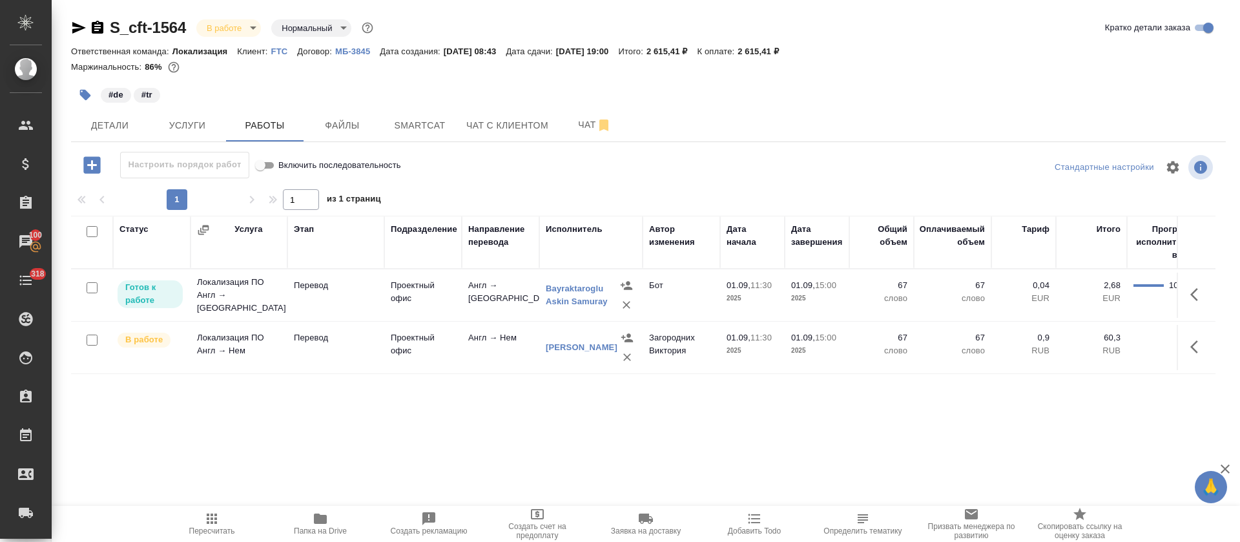
click at [93, 233] on input "checkbox" at bounding box center [92, 231] width 11 height 11
checkbox input "true"
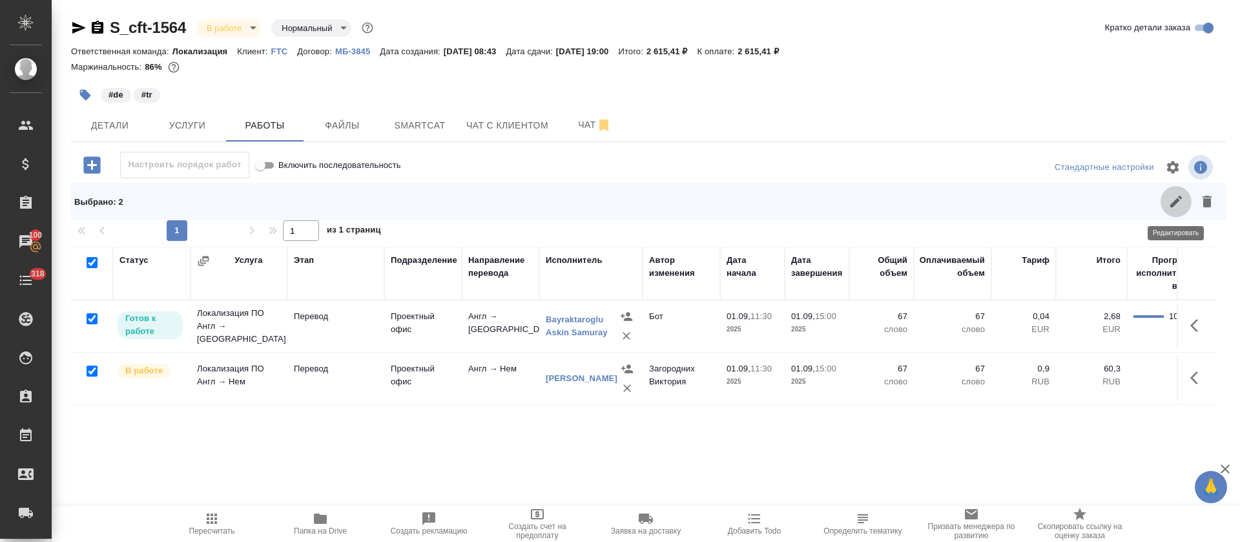
click at [1174, 207] on icon "button" at bounding box center [1175, 201] width 15 height 15
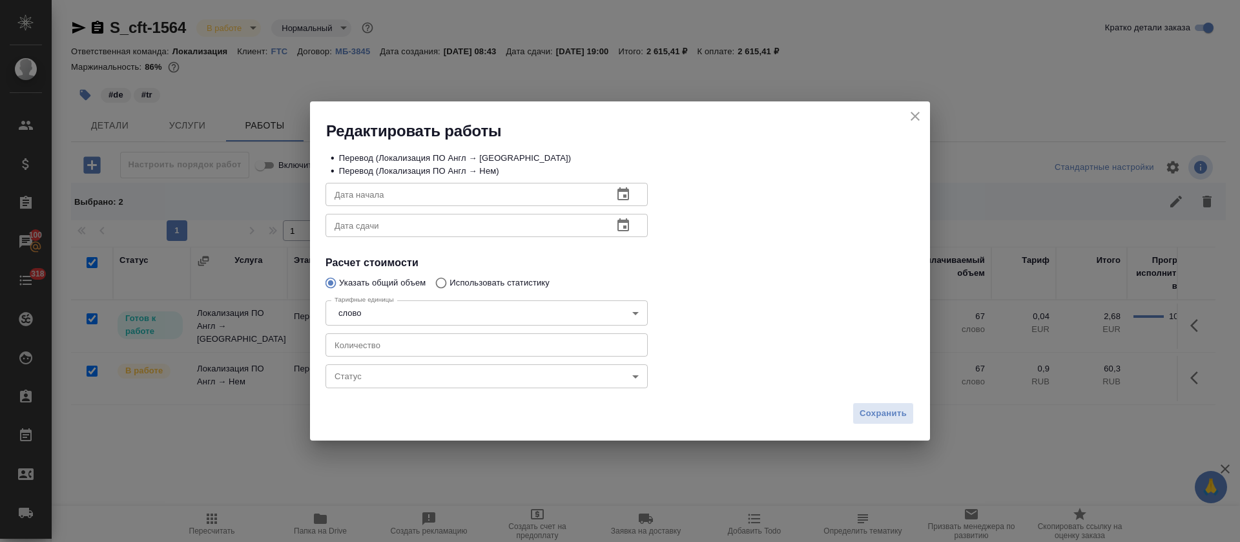
click at [477, 385] on body "🙏 .cls-1 fill:#fff; AWATERA [PERSON_NAME] Спецификации Заказы 100 Чаты 318 Todo…" at bounding box center [620, 271] width 1240 height 542
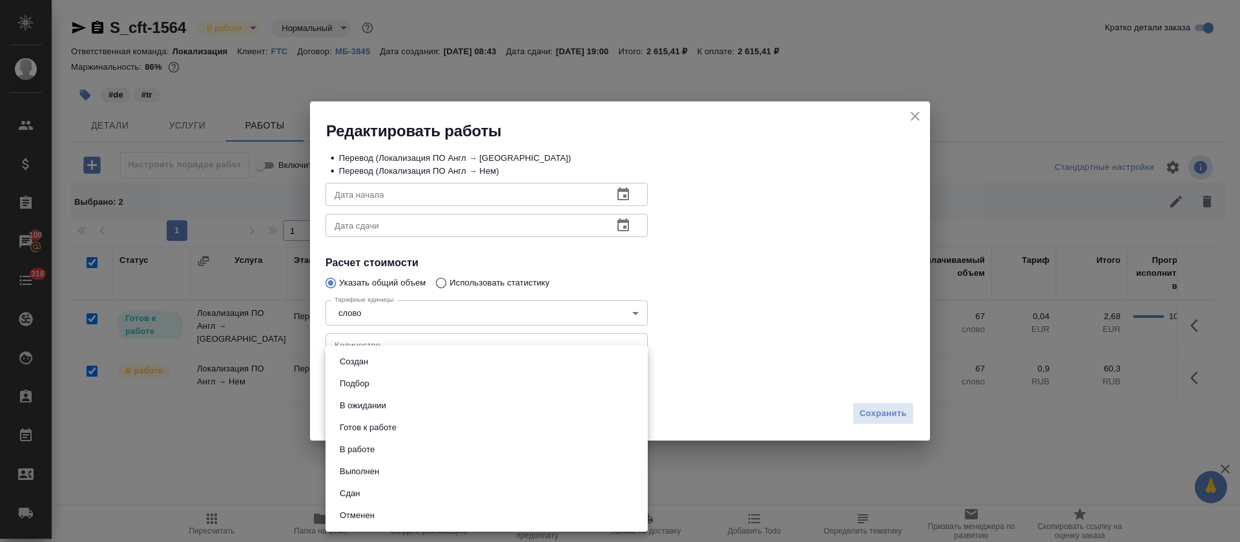
click at [370, 490] on li "Сдан" at bounding box center [486, 493] width 322 height 22
type input "closed"
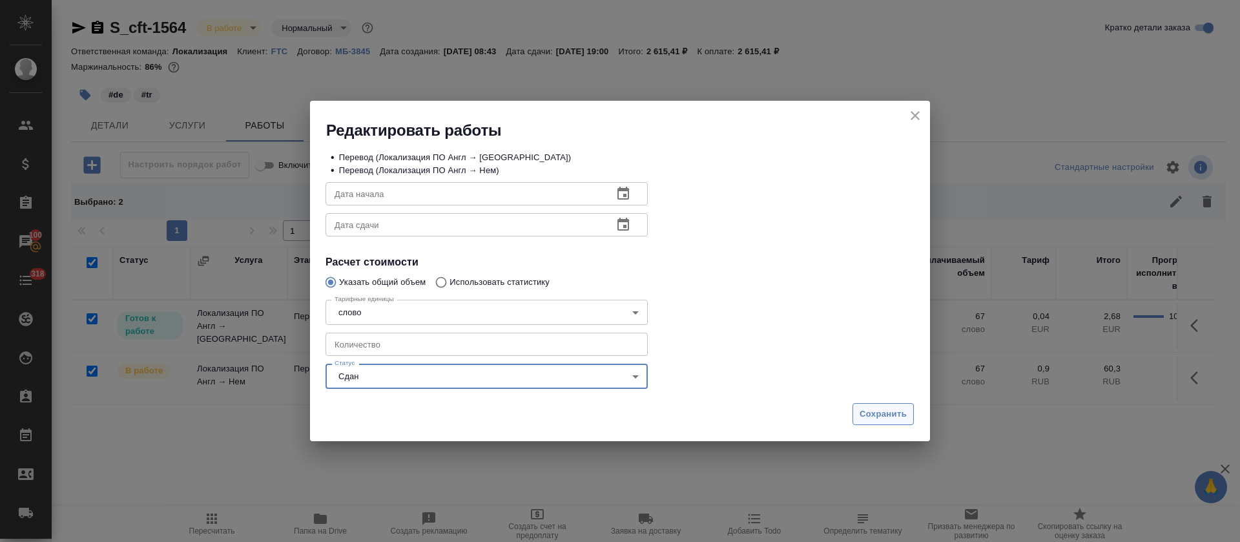
click at [880, 411] on span "Сохранить" at bounding box center [882, 414] width 47 height 15
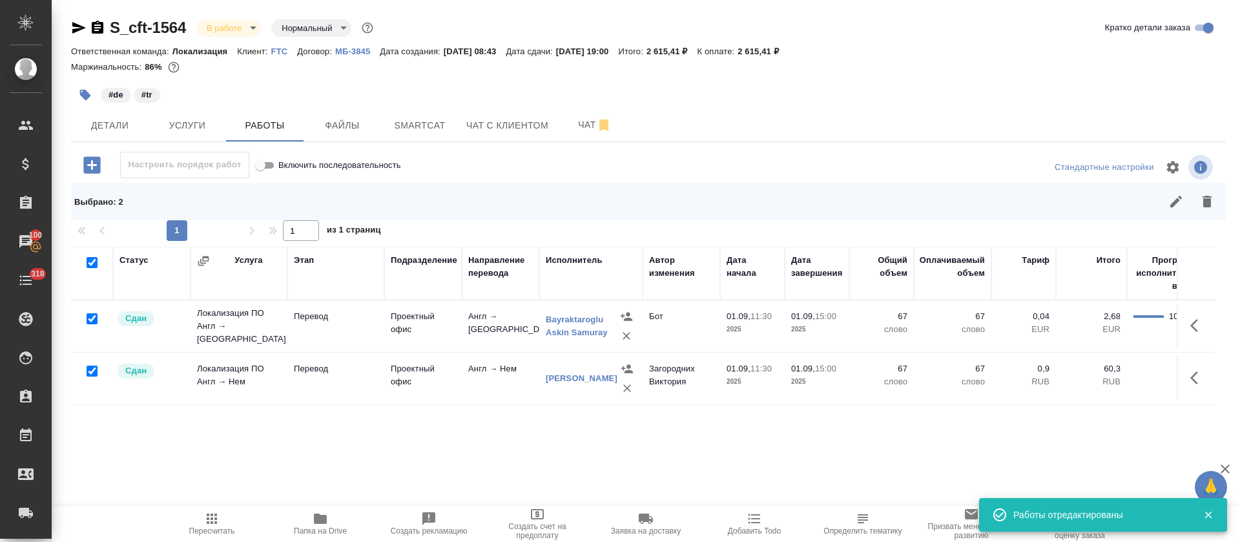
click at [207, 520] on icon "button" at bounding box center [211, 518] width 15 height 15
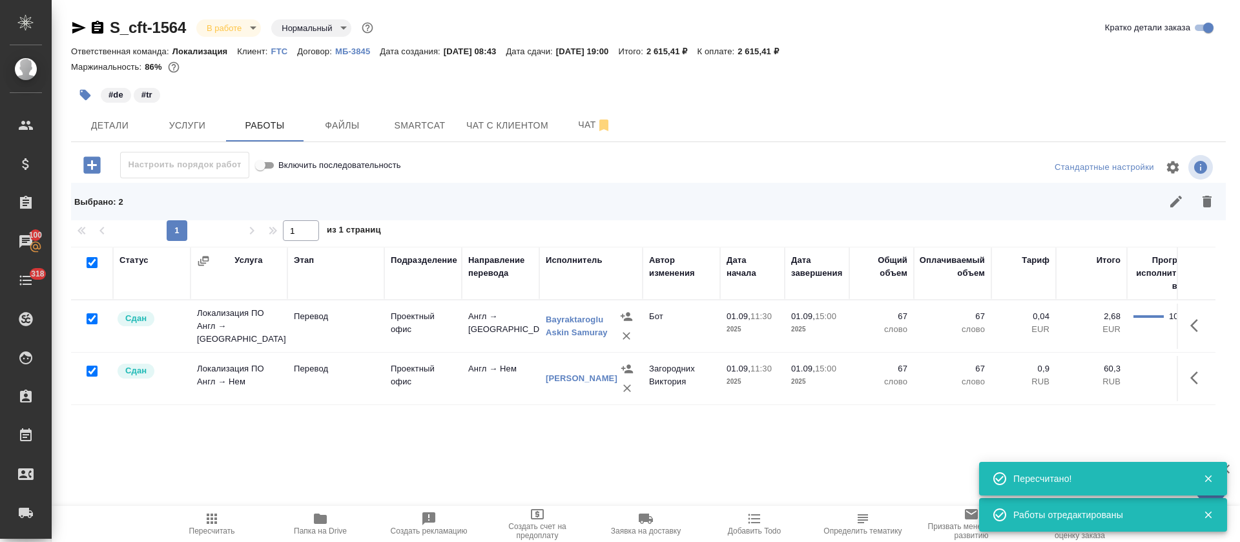
click at [249, 29] on body "🙏 .cls-1 fill:#fff; AWATERA [PERSON_NAME] Спецификации Заказы 100 Чаты 318 Todo…" at bounding box center [620, 271] width 1240 height 542
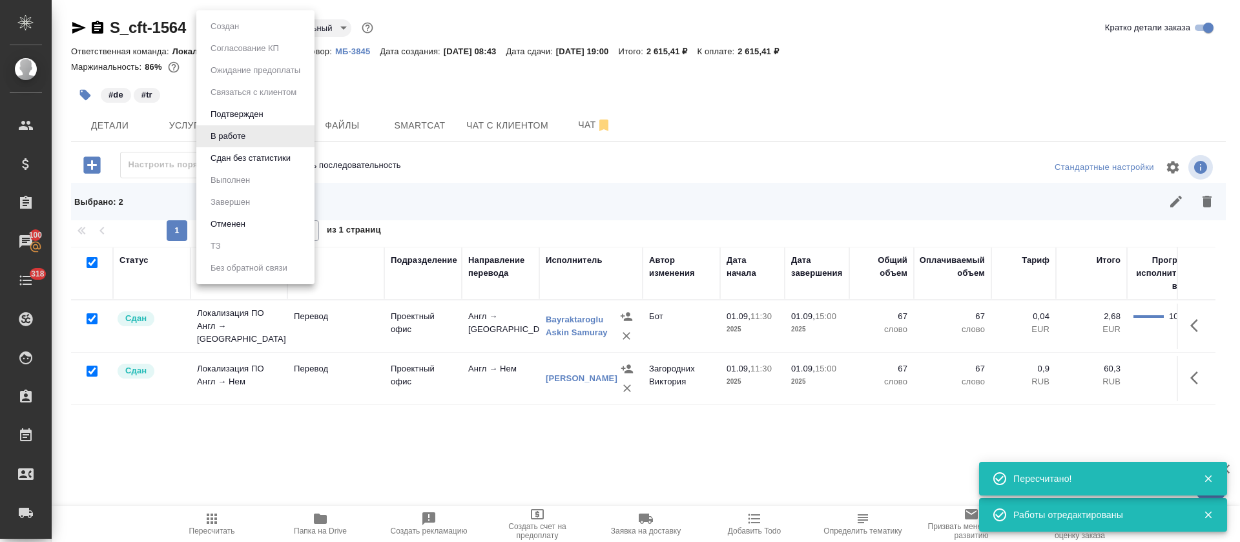
click at [280, 151] on button "Сдан без статистики" at bounding box center [251, 158] width 88 height 14
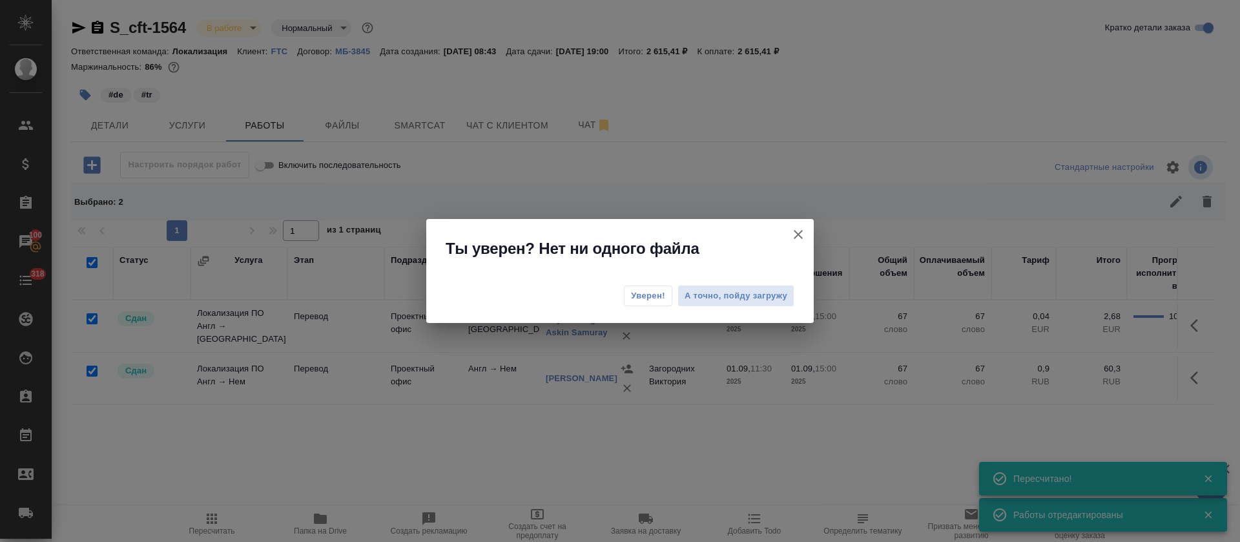
click at [643, 297] on span "Уверен!" at bounding box center [648, 295] width 34 height 13
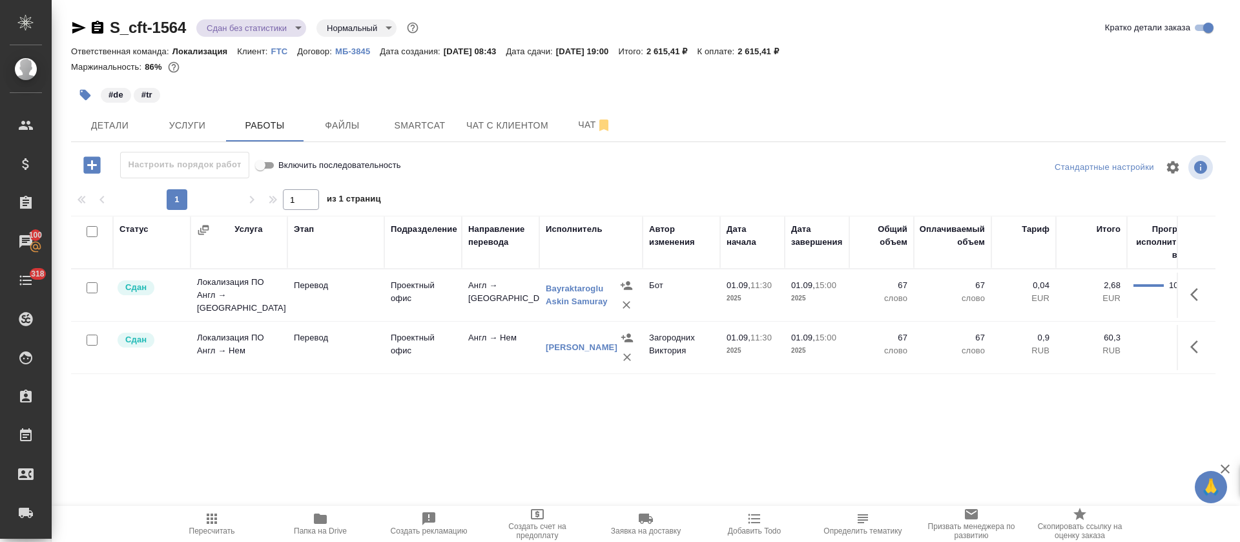
click at [296, 30] on body "🙏 .cls-1 fill:#fff; AWATERA [PERSON_NAME] Спецификации Заказы 100 Чаты 318 Todo…" at bounding box center [620, 271] width 1240 height 542
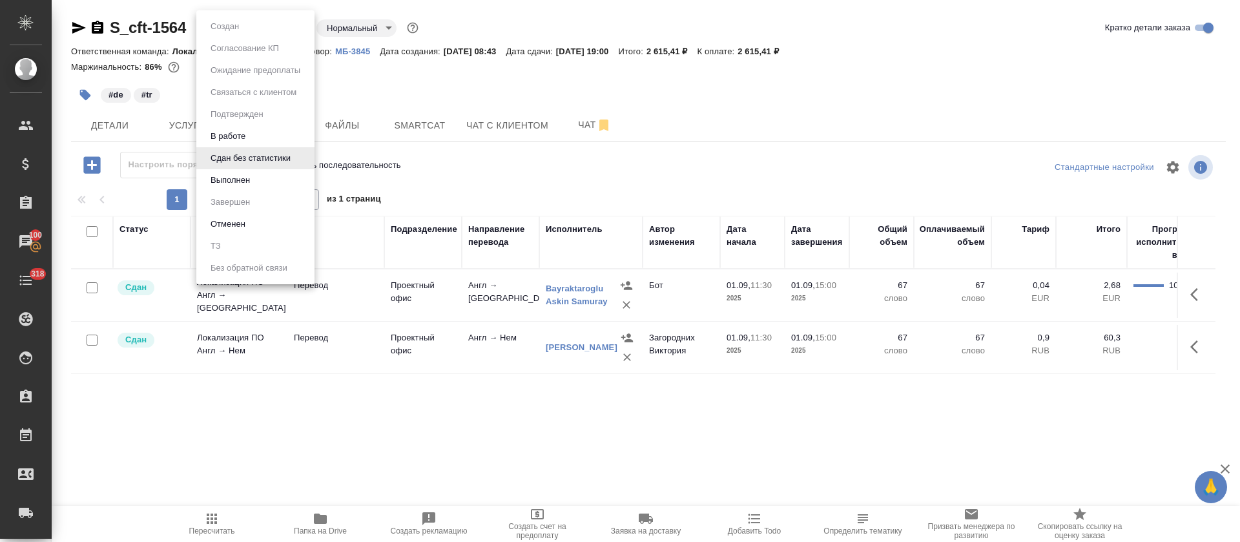
click at [244, 183] on button "Выполнен" at bounding box center [230, 180] width 47 height 14
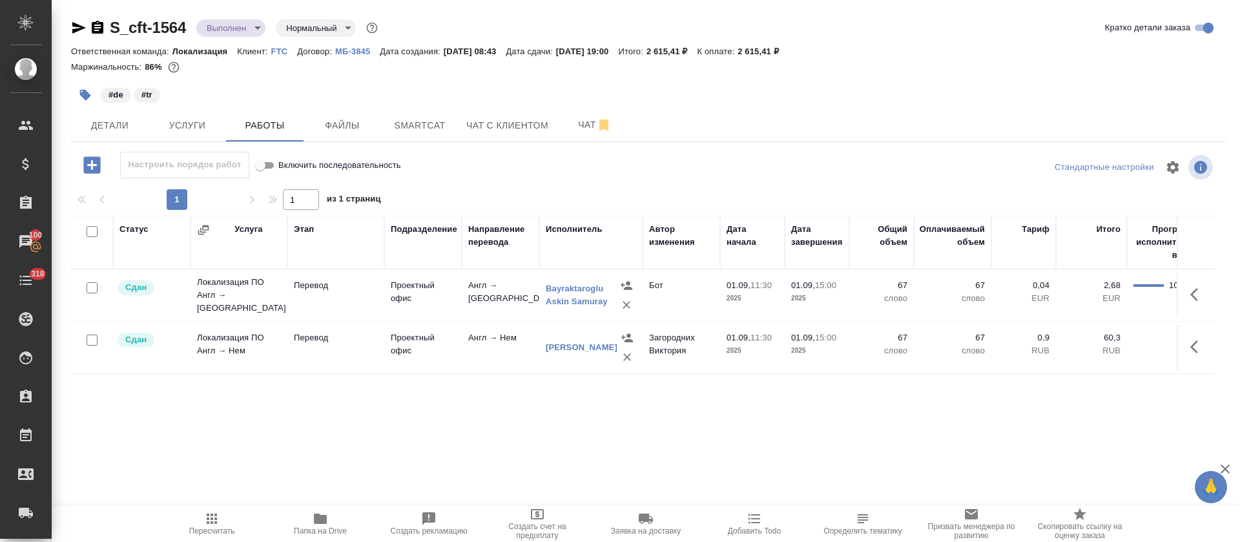
click at [77, 28] on icon "button" at bounding box center [78, 27] width 15 height 15
